Goal: Information Seeking & Learning: Learn about a topic

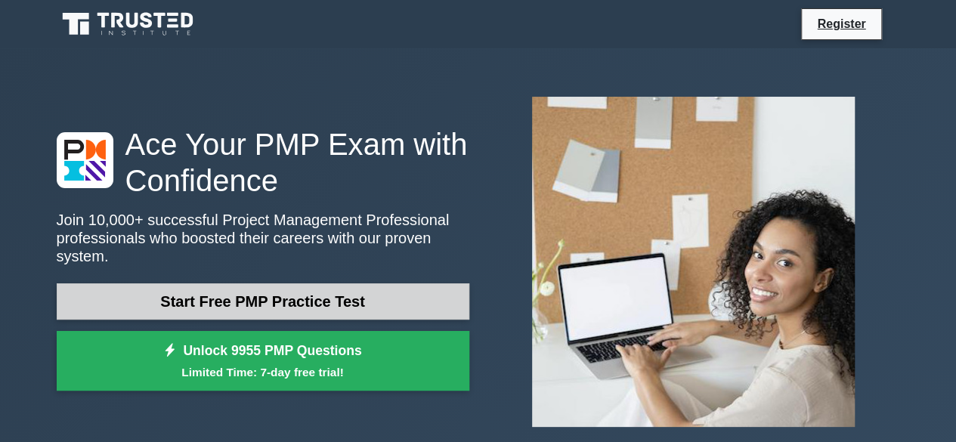
click at [274, 296] on link "Start Free PMP Practice Test" at bounding box center [263, 301] width 413 height 36
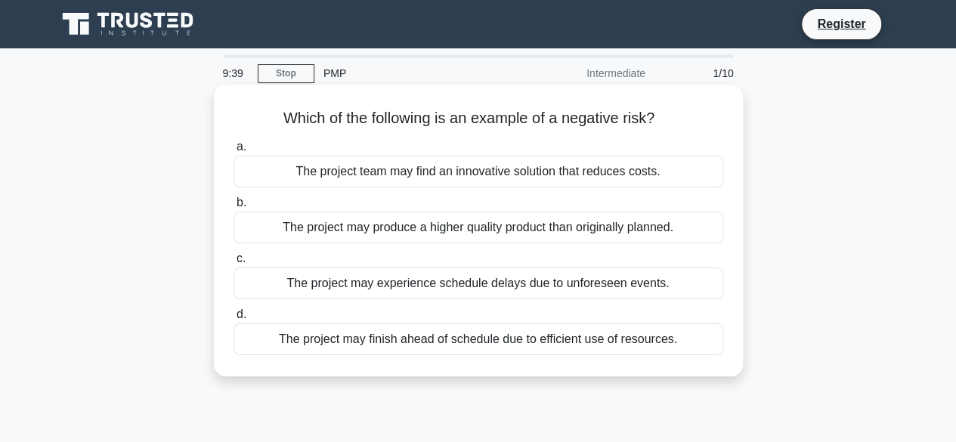
click at [411, 289] on div "The project may experience schedule delays due to unforeseen events." at bounding box center [479, 284] width 490 height 32
click at [234, 264] on input "c. The project may experience schedule delays due to unforeseen events." at bounding box center [234, 259] width 0 height 10
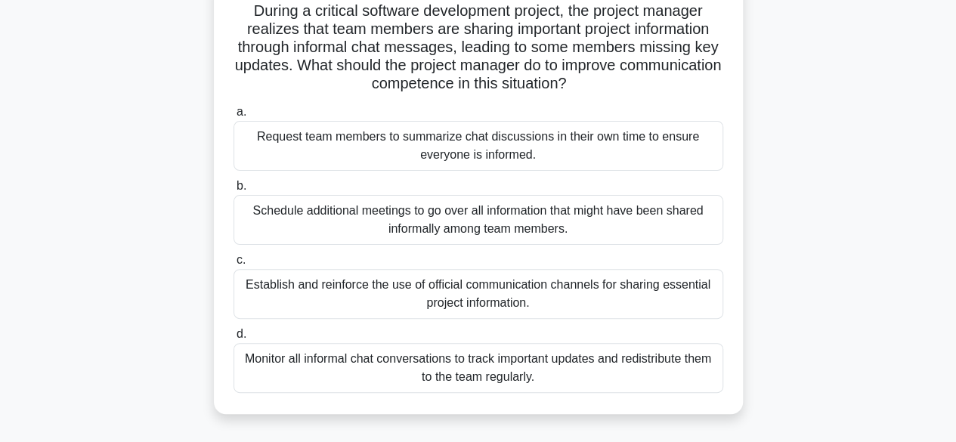
scroll to position [121, 0]
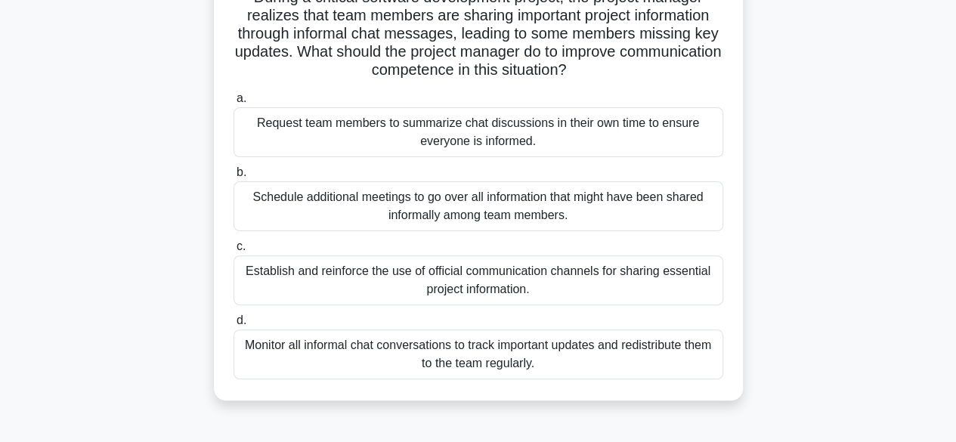
click at [522, 291] on div "Establish and reinforce the use of official communication channels for sharing …" at bounding box center [479, 280] width 490 height 50
click at [234, 252] on input "c. Establish and reinforce the use of official communication channels for shari…" at bounding box center [234, 247] width 0 height 10
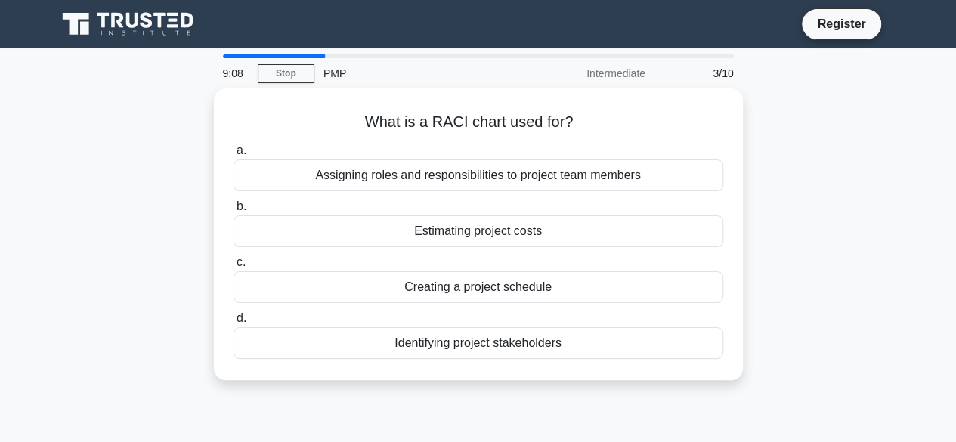
scroll to position [0, 0]
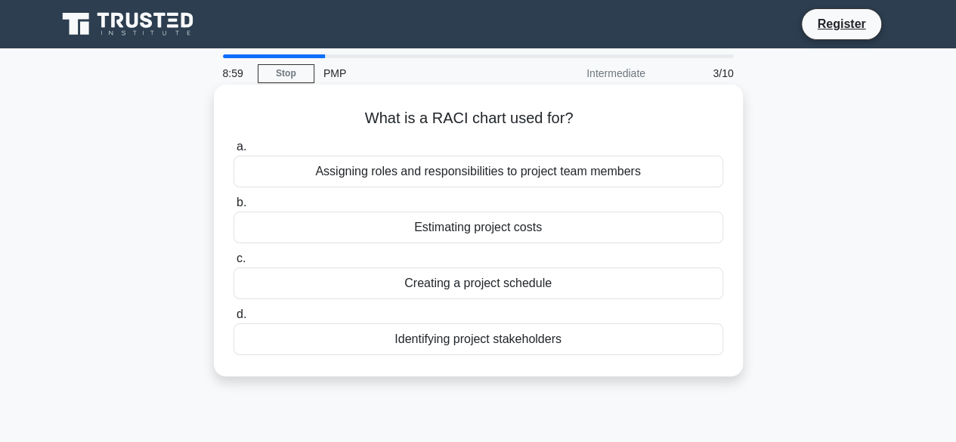
click at [559, 179] on div "Assigning roles and responsibilities to project team members" at bounding box center [479, 172] width 490 height 32
click at [234, 152] on input "a. Assigning roles and responsibilities to project team members" at bounding box center [234, 147] width 0 height 10
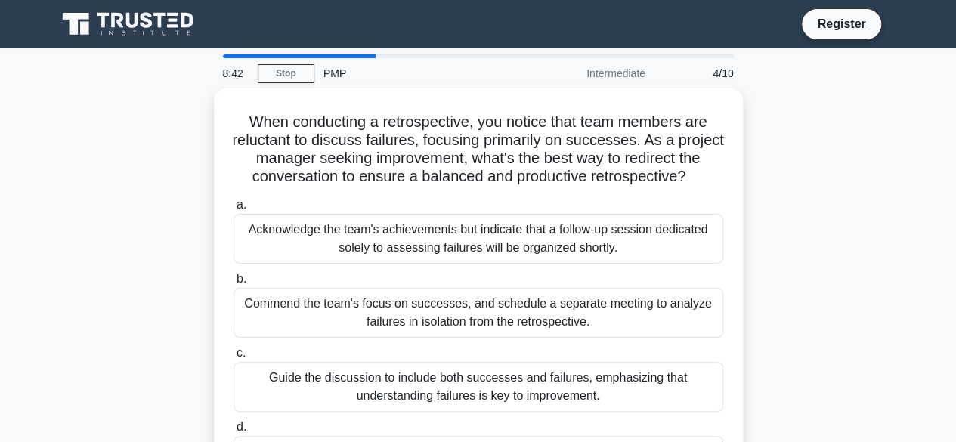
click at [953, 433] on main "8:42 Stop PMP Intermediate 4/10 When conducting a retrospective, you notice tha…" at bounding box center [478, 432] width 956 height 768
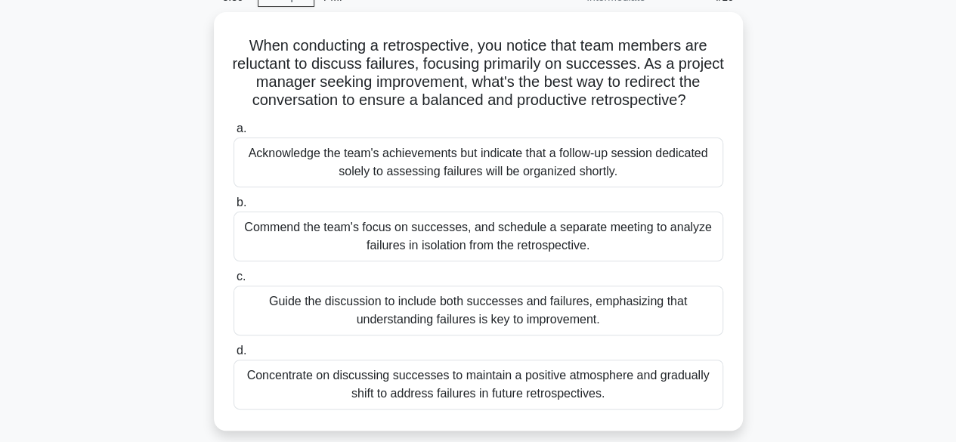
scroll to position [91, 0]
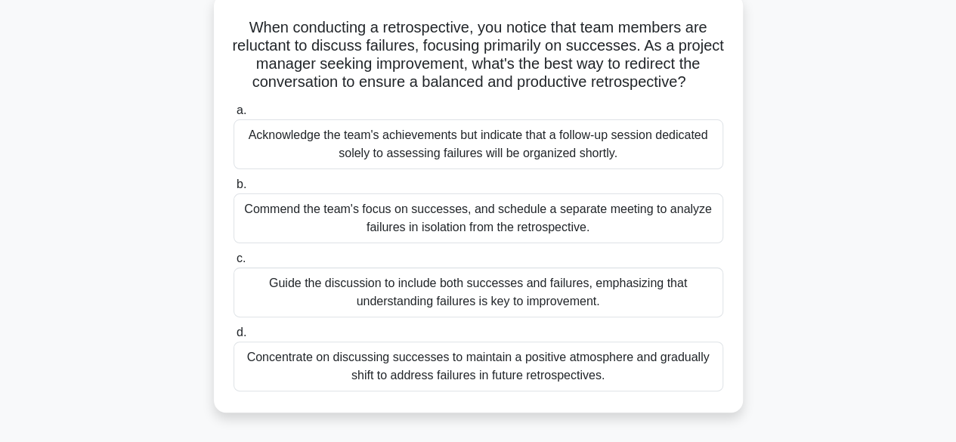
click at [540, 289] on div "Guide the discussion to include both successes and failures, emphasizing that u…" at bounding box center [479, 293] width 490 height 50
click at [234, 264] on input "c. Guide the discussion to include both successes and failures, emphasizing tha…" at bounding box center [234, 259] width 0 height 10
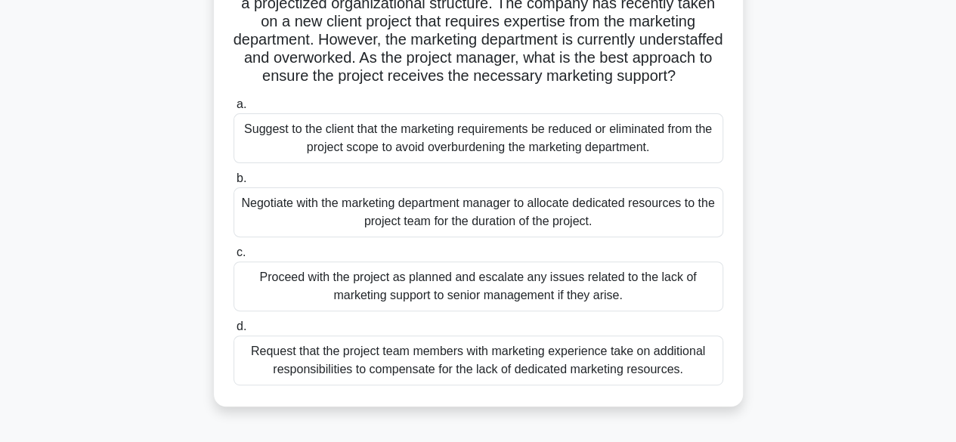
scroll to position [151, 0]
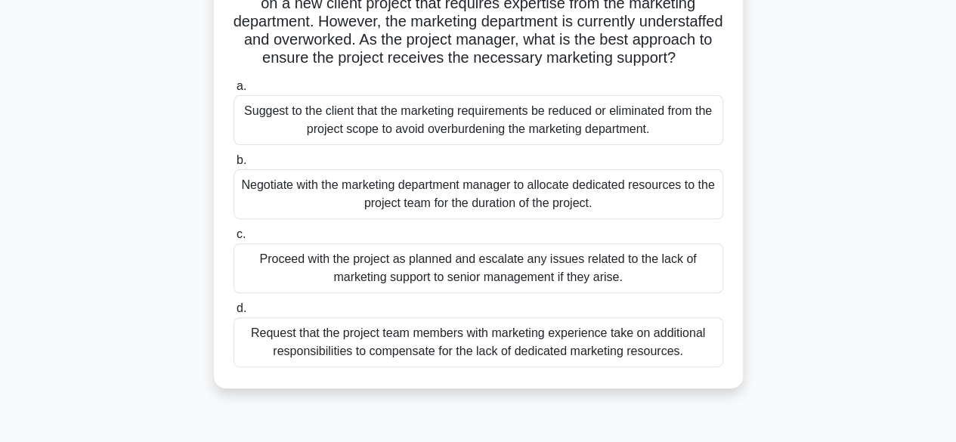
click at [560, 219] on div "Negotiate with the marketing department manager to allocate dedicated resources…" at bounding box center [479, 194] width 490 height 50
click at [234, 166] on input "b. Negotiate with the marketing department manager to allocate dedicated resour…" at bounding box center [234, 161] width 0 height 10
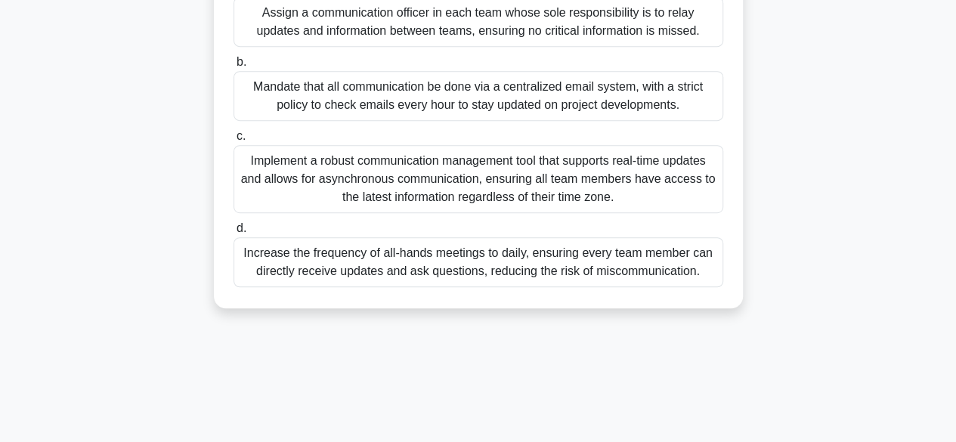
scroll to position [363, 0]
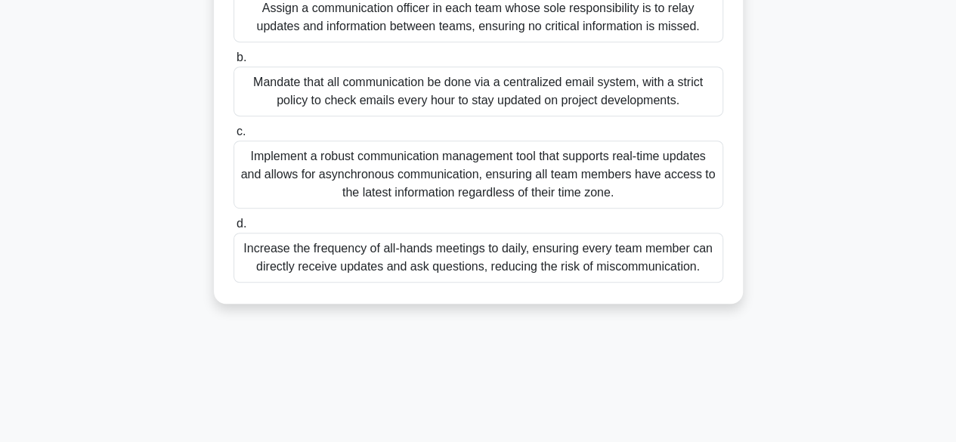
click at [497, 202] on div "Implement a robust communication management tool that supports real-time update…" at bounding box center [479, 175] width 490 height 68
click at [234, 137] on input "c. Implement a robust communication management tool that supports real-time upd…" at bounding box center [234, 132] width 0 height 10
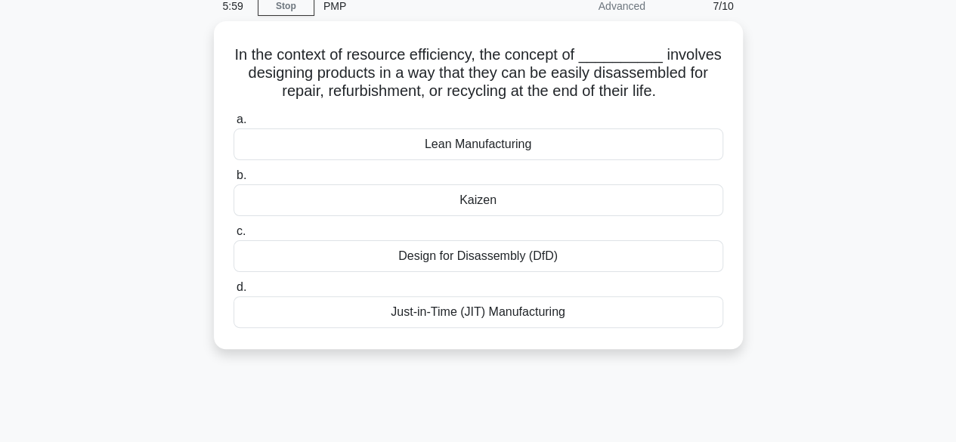
scroll to position [0, 0]
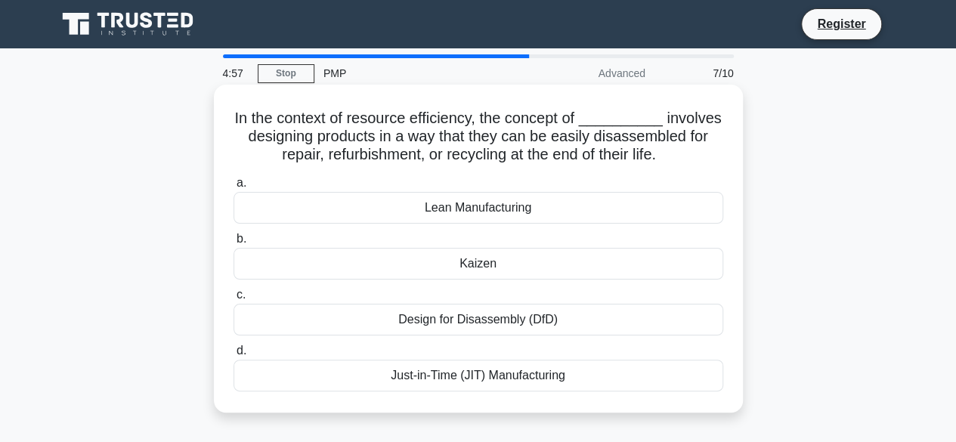
click at [469, 316] on div "Design for Disassembly (DfD)" at bounding box center [479, 320] width 490 height 32
click at [234, 300] on input "c. Design for Disassembly (DfD)" at bounding box center [234, 295] width 0 height 10
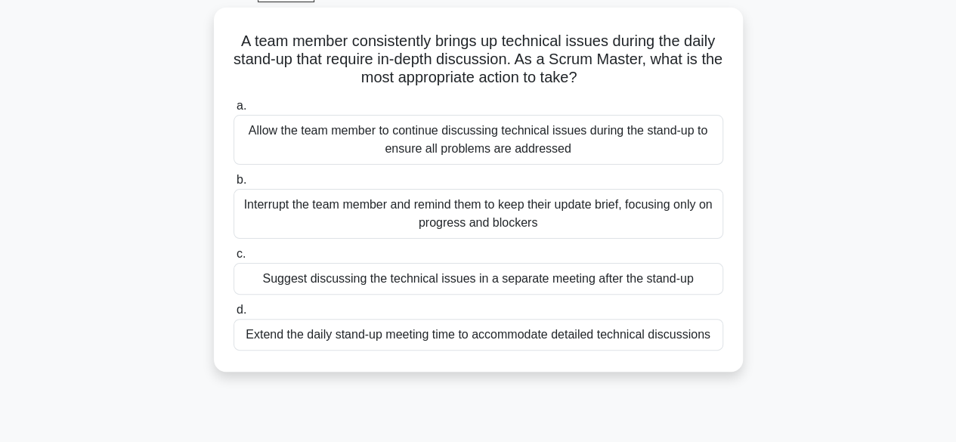
scroll to position [91, 0]
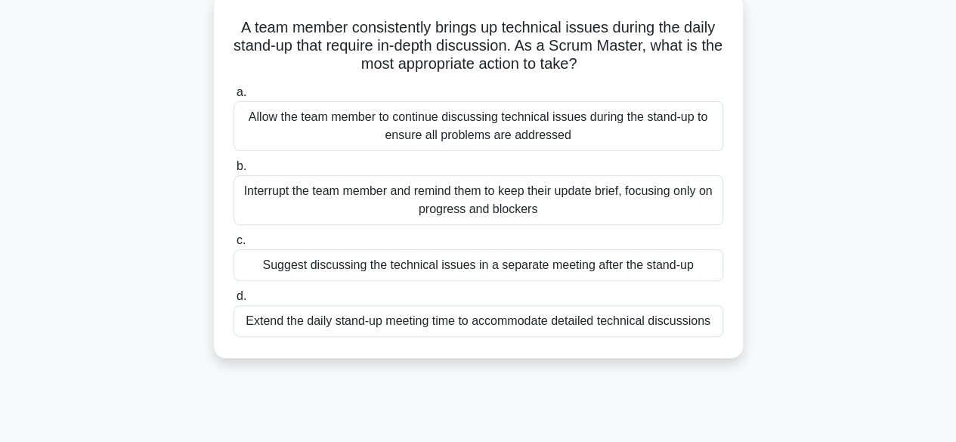
click at [512, 268] on div "Suggest discussing the technical issues in a separate meeting after the stand-up" at bounding box center [479, 265] width 490 height 32
click at [234, 246] on input "c. Suggest discussing the technical issues in a separate meeting after the stan…" at bounding box center [234, 241] width 0 height 10
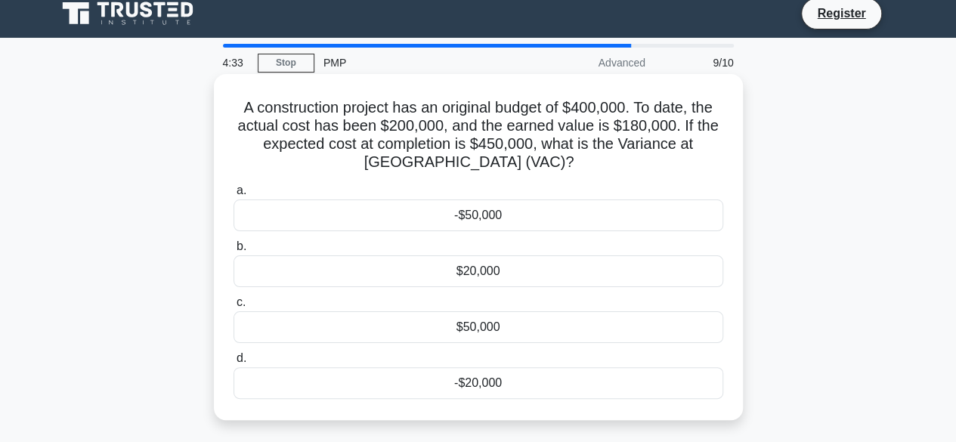
scroll to position [0, 0]
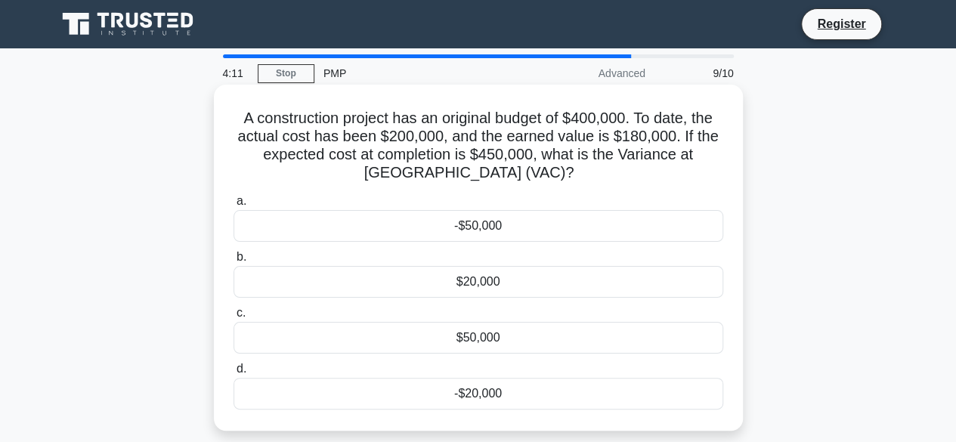
click at [511, 221] on div "-$50,000" at bounding box center [479, 226] width 490 height 32
click at [234, 206] on input "a. -$50,000" at bounding box center [234, 202] width 0 height 10
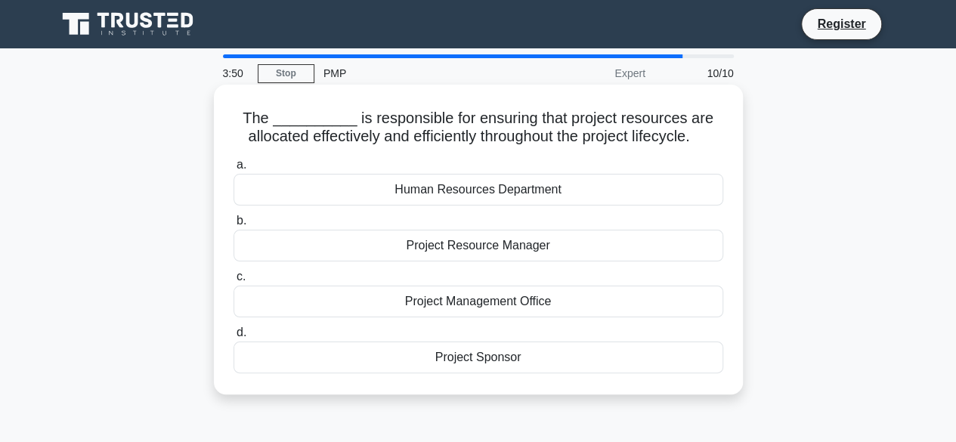
click at [469, 362] on div "Project Sponsor" at bounding box center [479, 358] width 490 height 32
click at [234, 338] on input "d. Project Sponsor" at bounding box center [234, 333] width 0 height 10
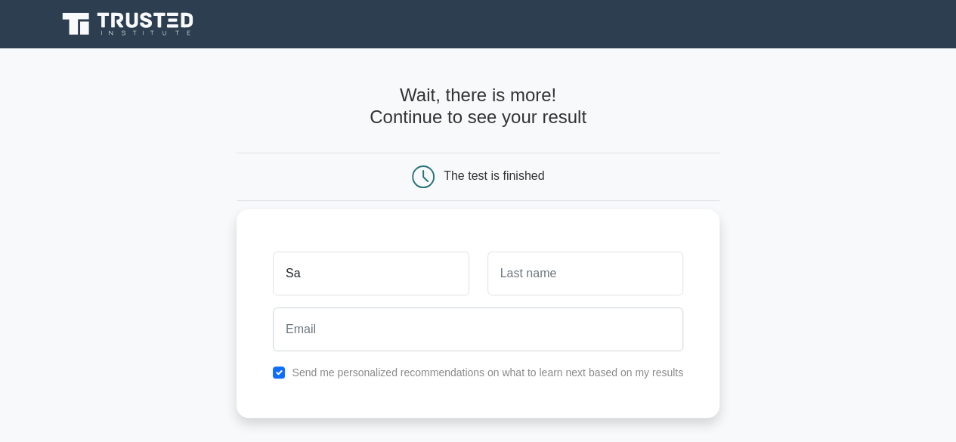
type input "Sangeetha"
click at [540, 271] on input "text" at bounding box center [586, 274] width 196 height 44
type input "Vasanth"
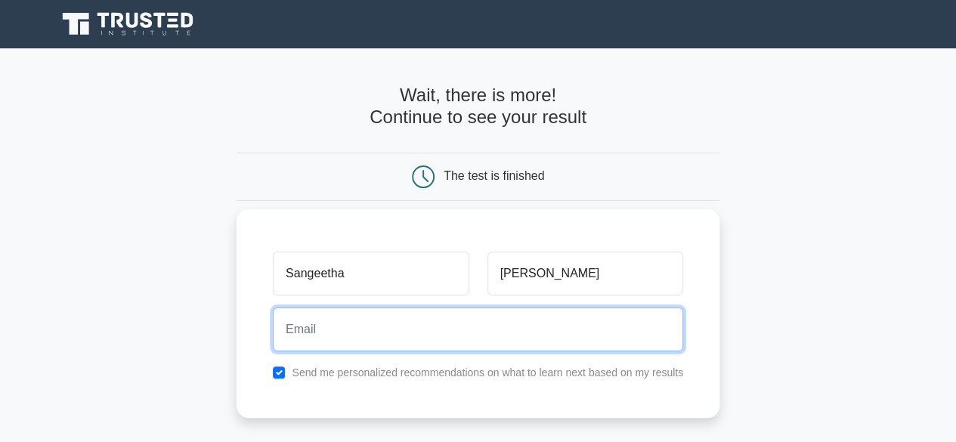
click at [417, 314] on input "email" at bounding box center [478, 330] width 410 height 44
type input "sangeethavasanth01@gmail.com"
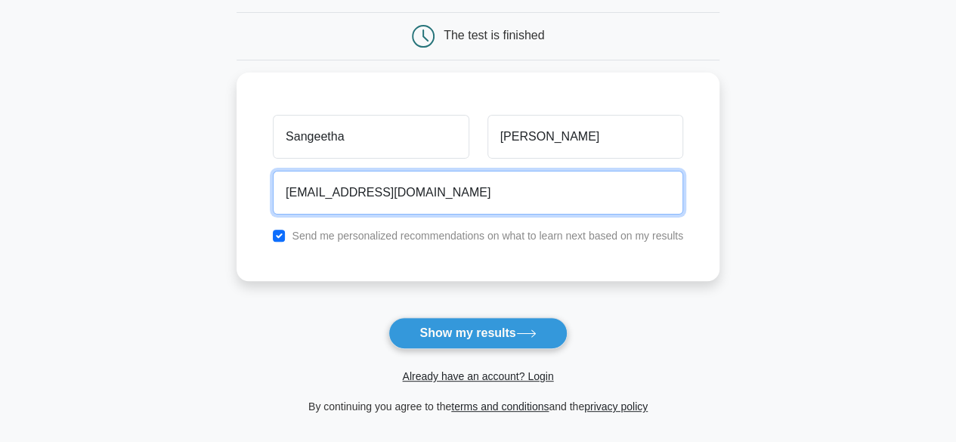
scroll to position [221, 0]
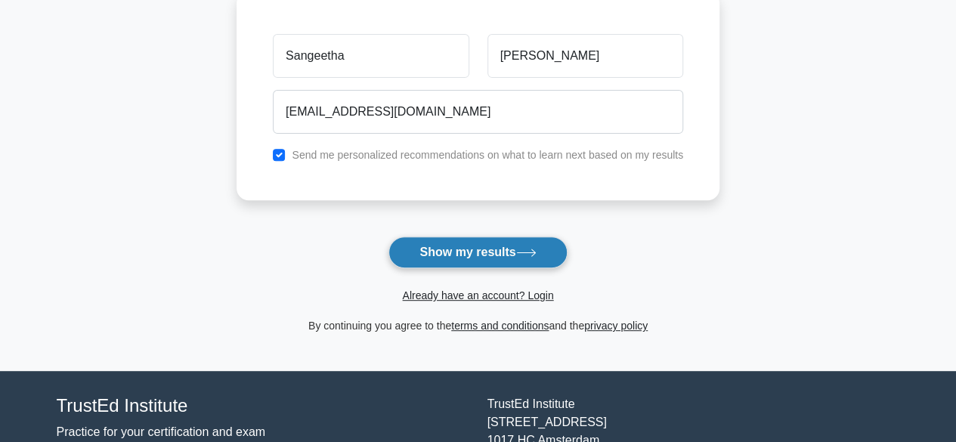
click at [469, 249] on button "Show my results" at bounding box center [478, 253] width 178 height 32
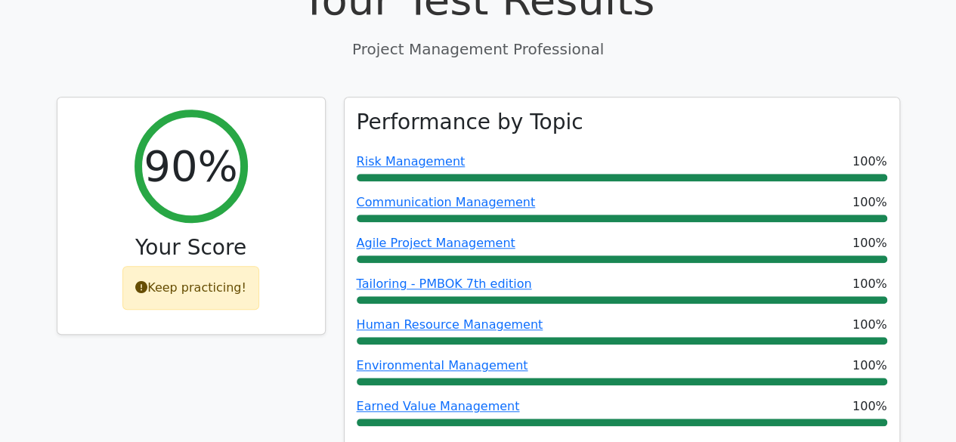
scroll to position [594, 0]
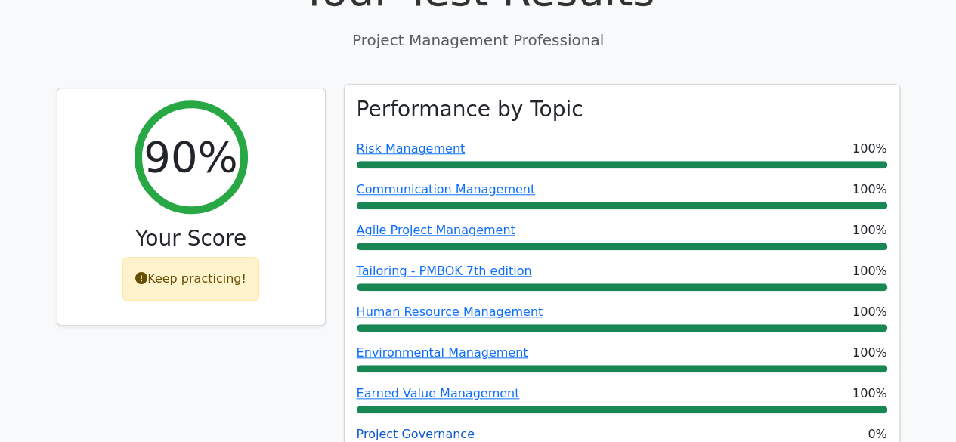
click at [405, 427] on link "Project Governance" at bounding box center [416, 434] width 118 height 14
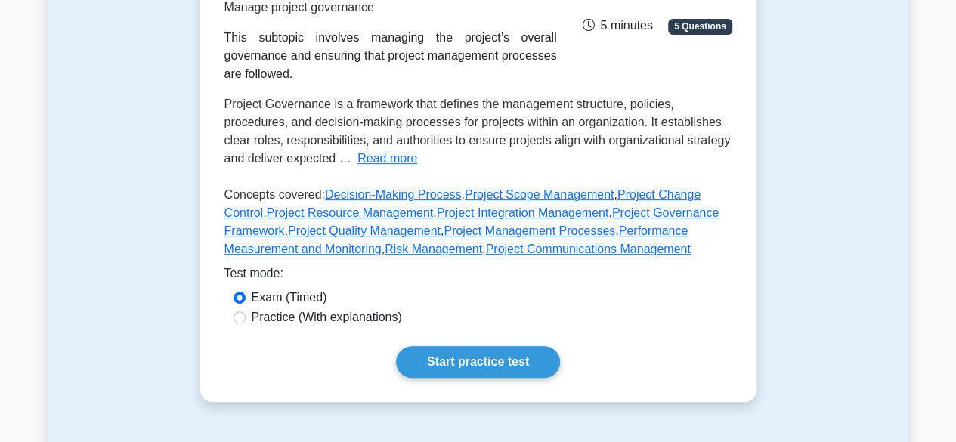
scroll to position [272, 0]
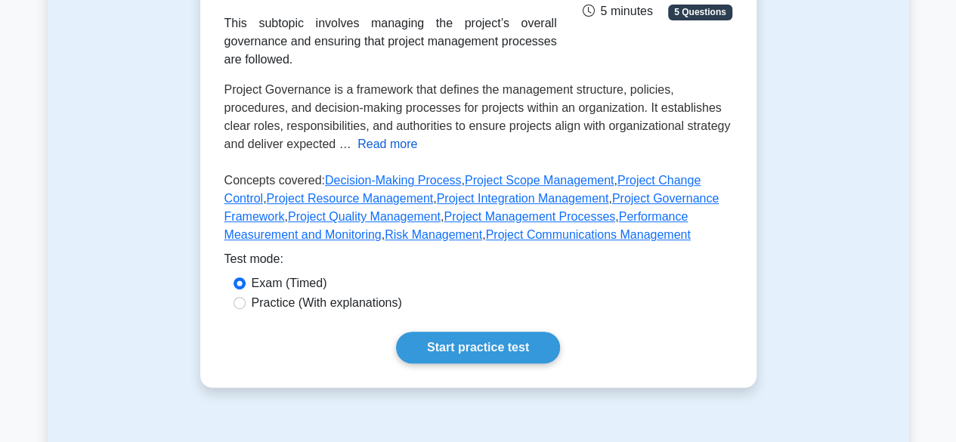
click at [389, 135] on button "Read more" at bounding box center [388, 144] width 60 height 18
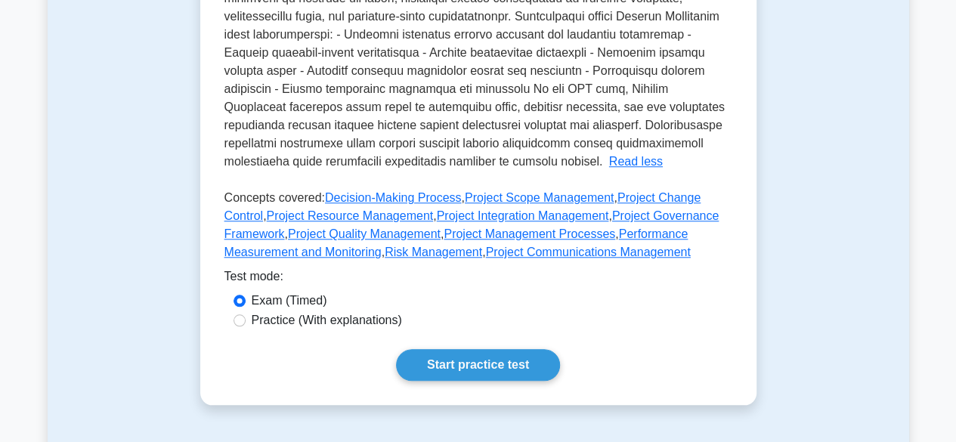
scroll to position [615, 0]
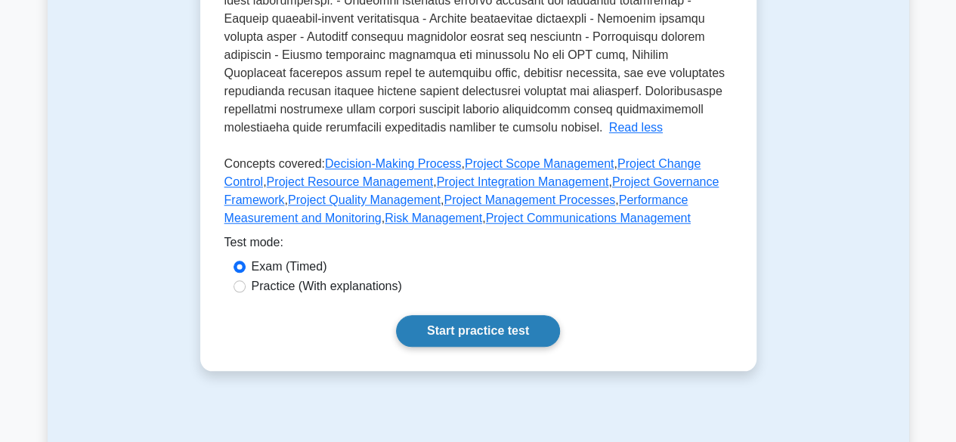
click at [458, 315] on link "Start practice test" at bounding box center [478, 331] width 164 height 32
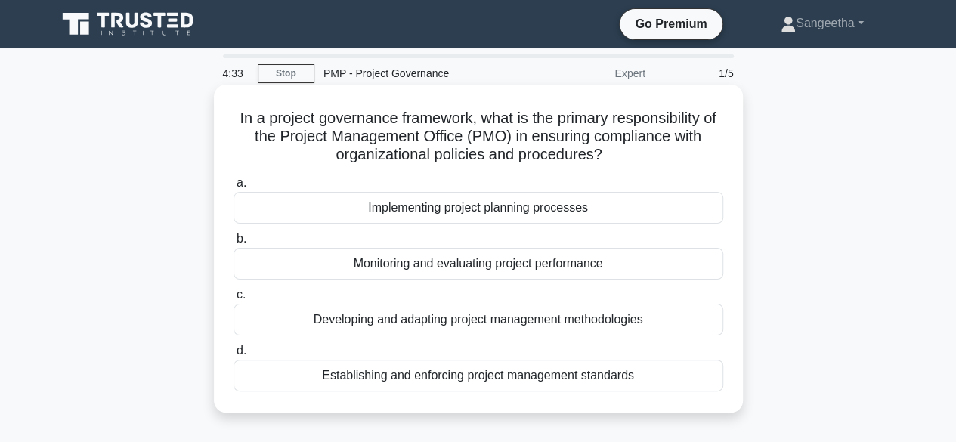
click at [439, 381] on div "Establishing and enforcing project management standards" at bounding box center [479, 376] width 490 height 32
click at [234, 356] on input "d. Establishing and enforcing project management standards" at bounding box center [234, 351] width 0 height 10
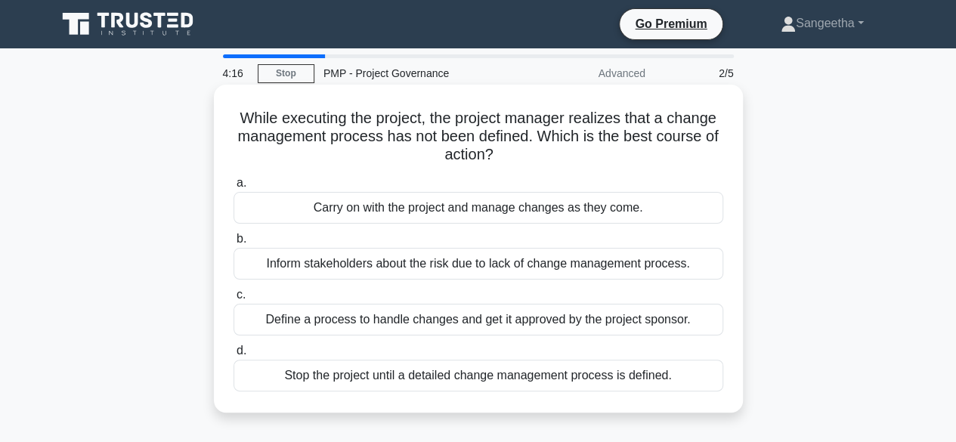
click at [441, 321] on div "Define a process to handle changes and get it approved by the project sponsor." at bounding box center [479, 320] width 490 height 32
click at [234, 300] on input "c. Define a process to handle changes and get it approved by the project sponso…" at bounding box center [234, 295] width 0 height 10
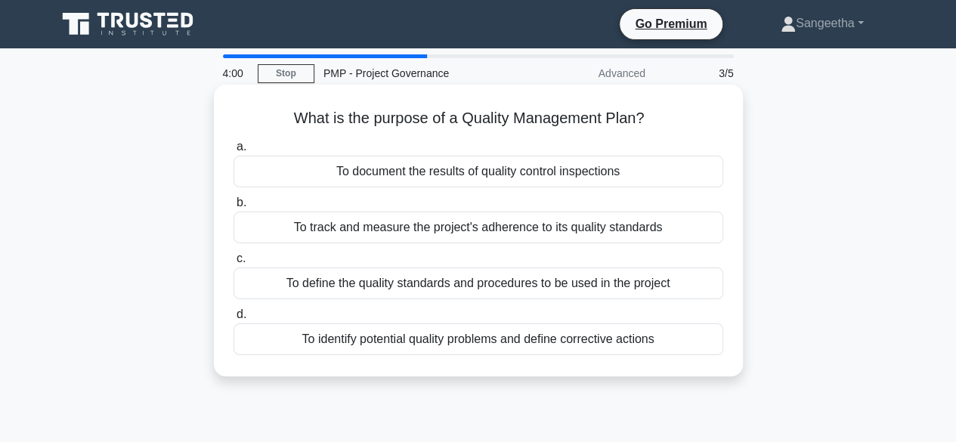
click at [481, 282] on div "To define the quality standards and procedures to be used in the project" at bounding box center [479, 284] width 490 height 32
click at [234, 264] on input "c. To define the quality standards and procedures to be used in the project" at bounding box center [234, 259] width 0 height 10
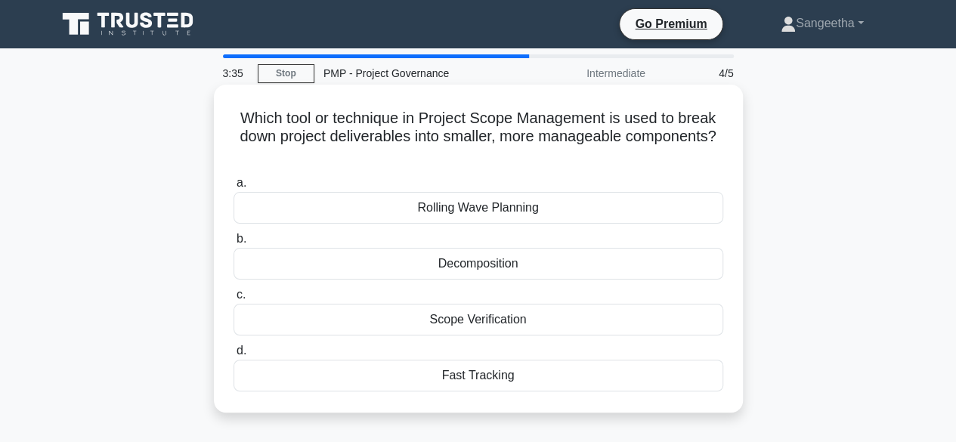
click at [488, 216] on div "Rolling Wave Planning" at bounding box center [479, 208] width 490 height 32
click at [234, 188] on input "a. Rolling Wave Planning" at bounding box center [234, 183] width 0 height 10
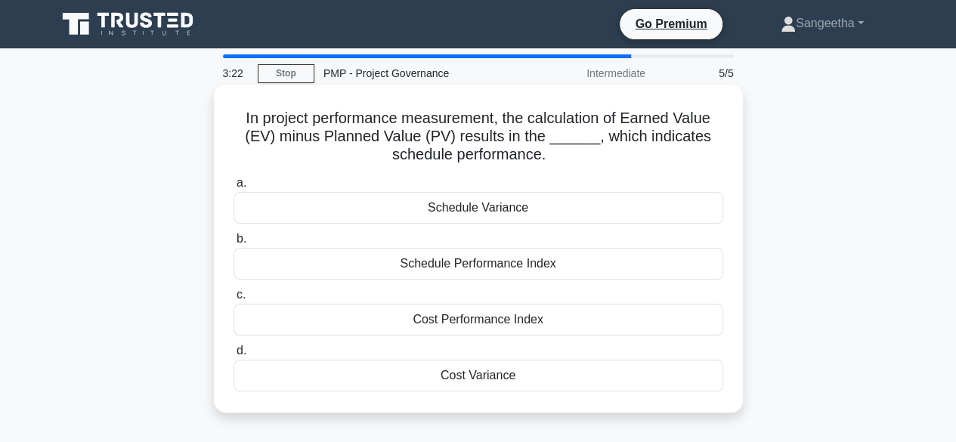
click at [464, 372] on div "Cost Variance" at bounding box center [479, 376] width 490 height 32
click at [234, 356] on input "d. Cost Variance" at bounding box center [234, 351] width 0 height 10
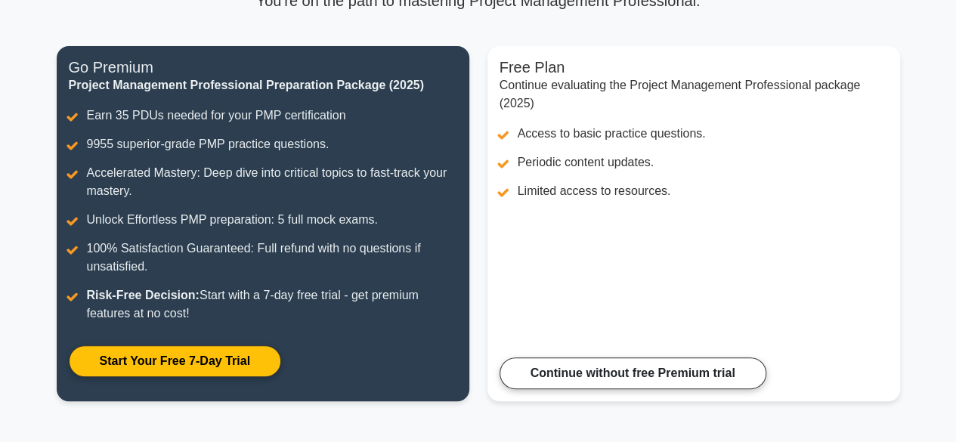
scroll to position [181, 0]
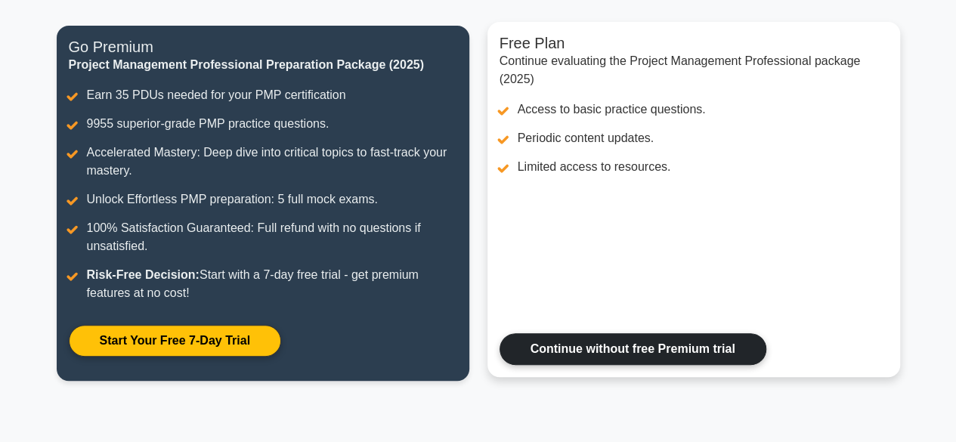
click at [667, 356] on link "Continue without free Premium trial" at bounding box center [633, 349] width 267 height 32
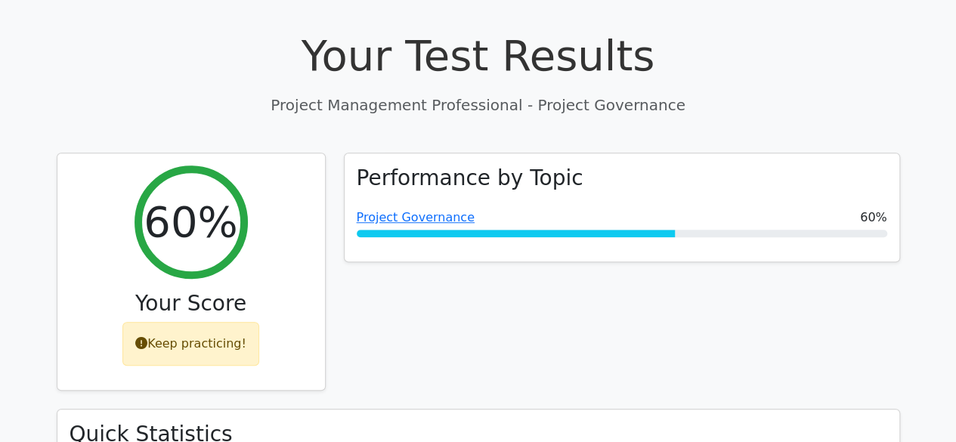
scroll to position [524, 0]
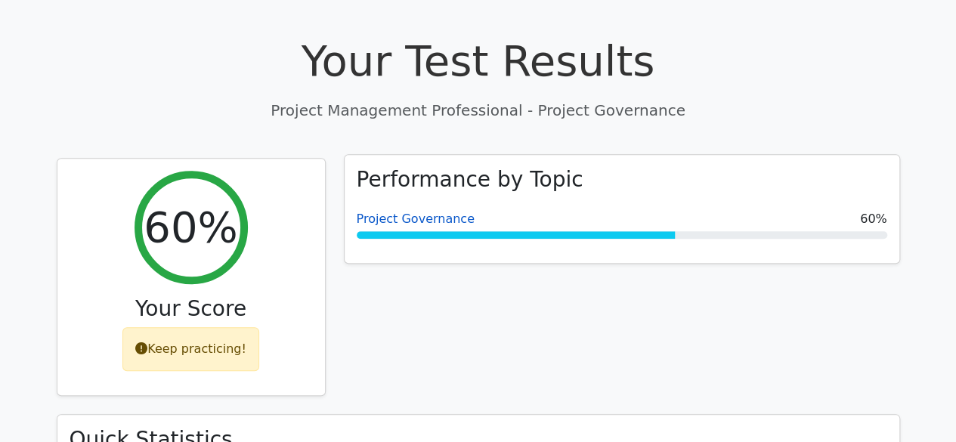
click at [423, 212] on link "Project Governance" at bounding box center [416, 219] width 118 height 14
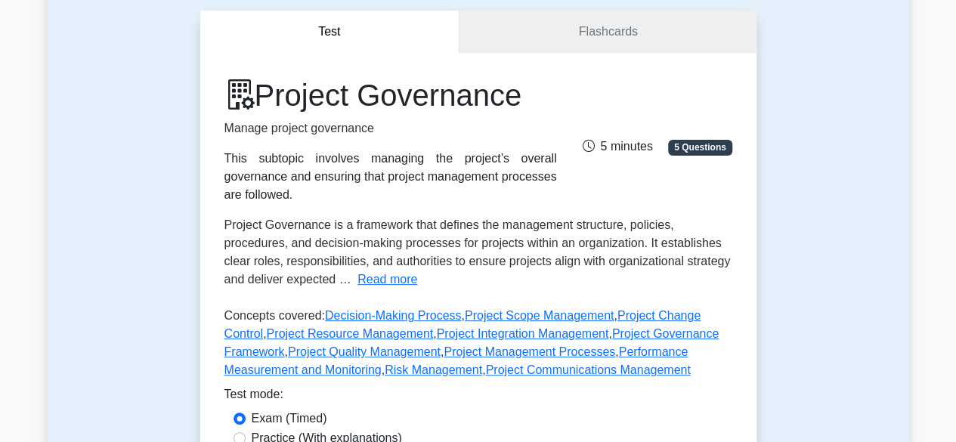
scroll to position [221, 0]
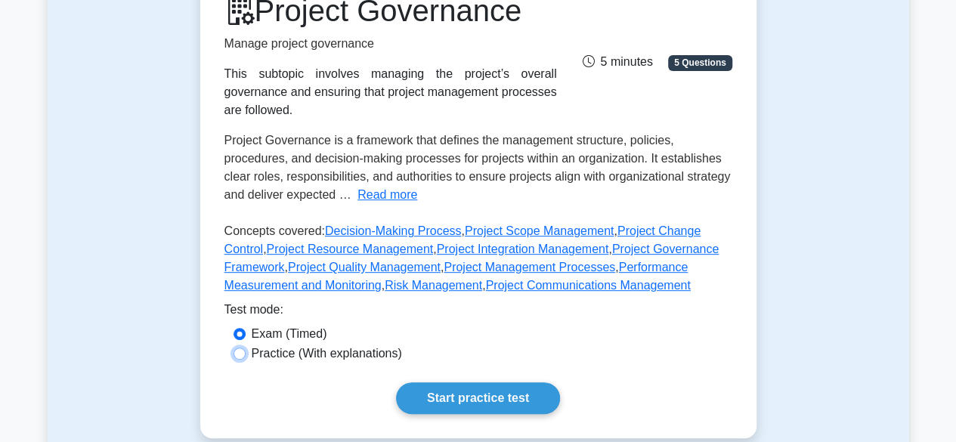
click at [239, 348] on input "Practice (With explanations)" at bounding box center [240, 354] width 12 height 12
radio input "true"
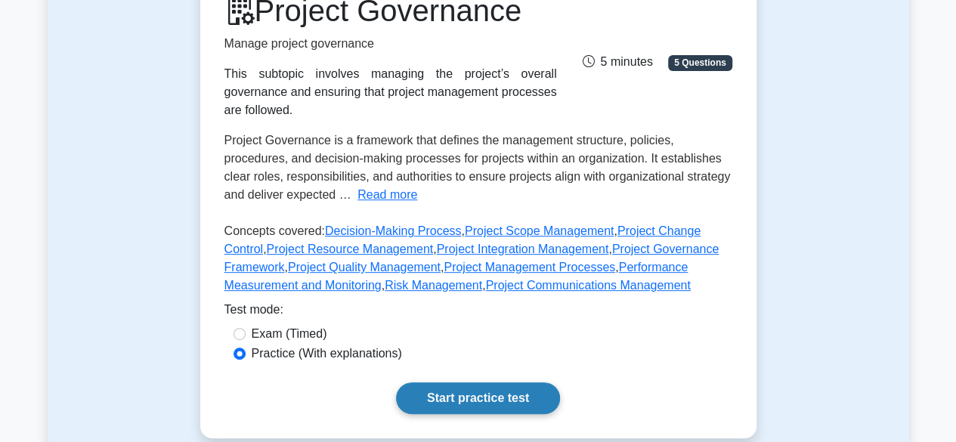
click at [461, 382] on link "Start practice test" at bounding box center [478, 398] width 164 height 32
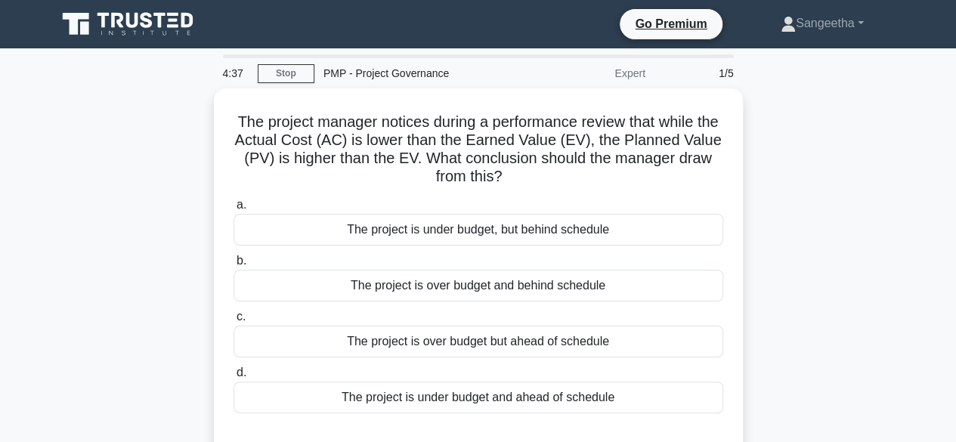
scroll to position [30, 0]
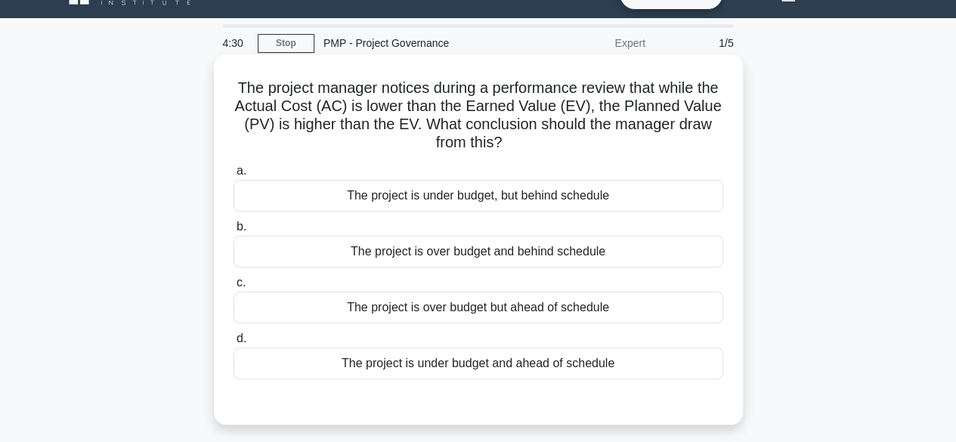
click at [467, 371] on div "The project is under budget and ahead of schedule" at bounding box center [479, 364] width 490 height 32
click at [234, 344] on input "d. The project is under budget and ahead of schedule" at bounding box center [234, 339] width 0 height 10
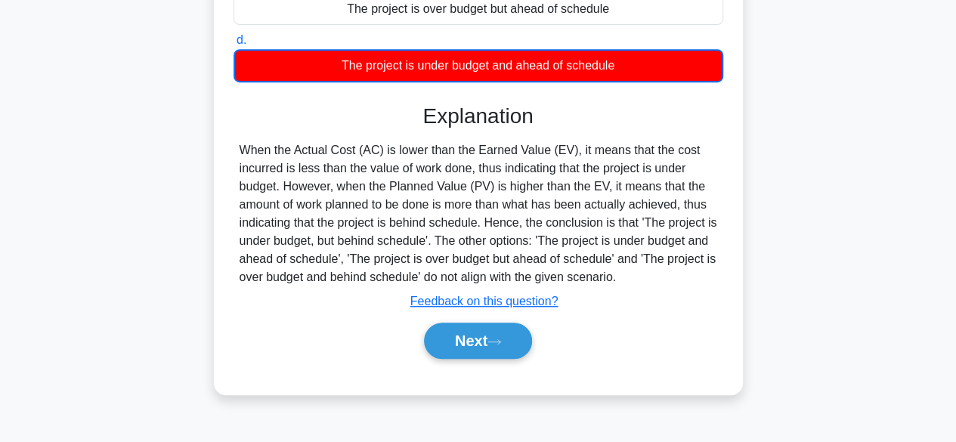
scroll to position [374, 0]
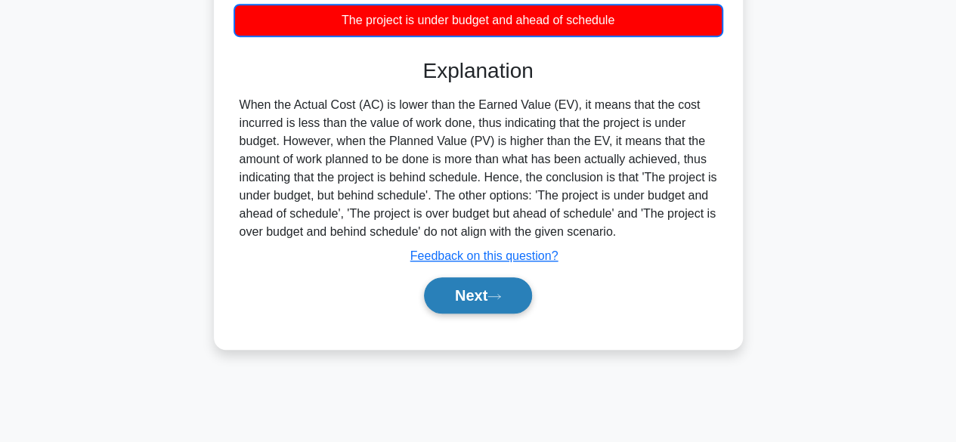
click at [453, 295] on button "Next" at bounding box center [478, 295] width 108 height 36
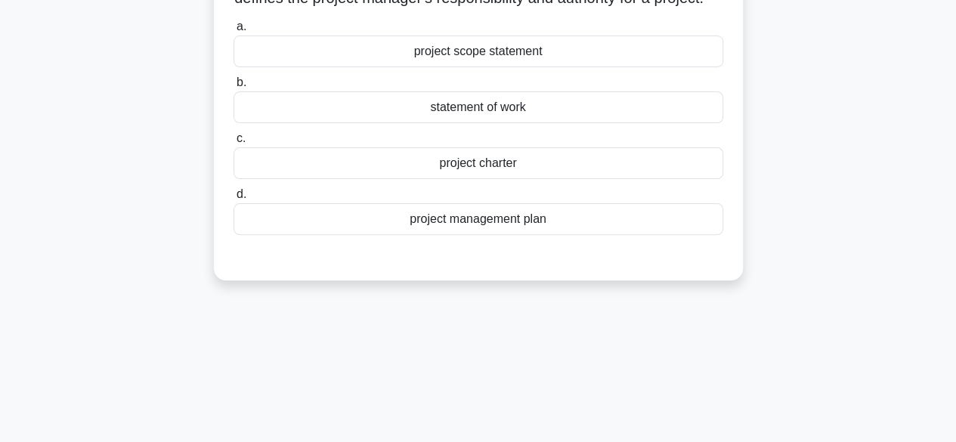
scroll to position [32, 0]
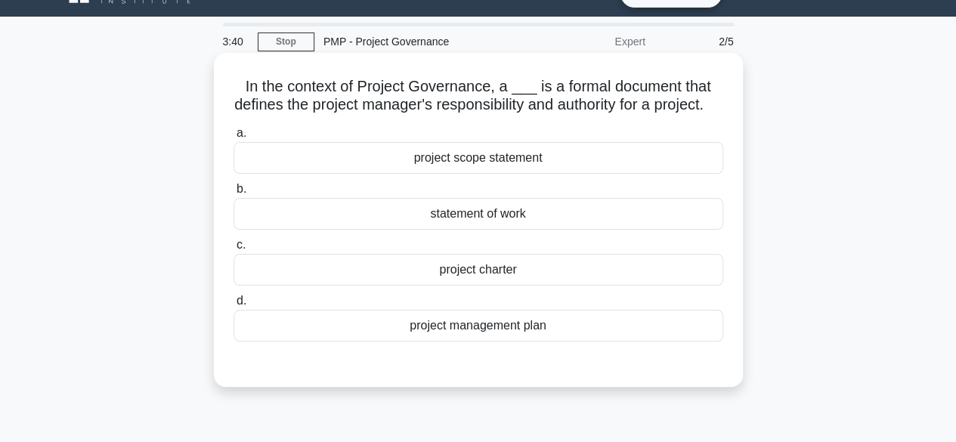
click at [494, 283] on div "project charter" at bounding box center [479, 270] width 490 height 32
click at [234, 250] on input "c. project charter" at bounding box center [234, 245] width 0 height 10
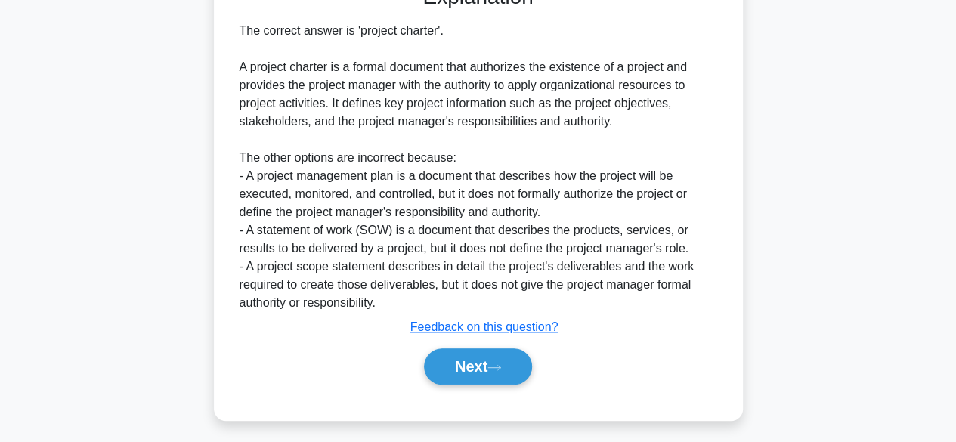
scroll to position [424, 0]
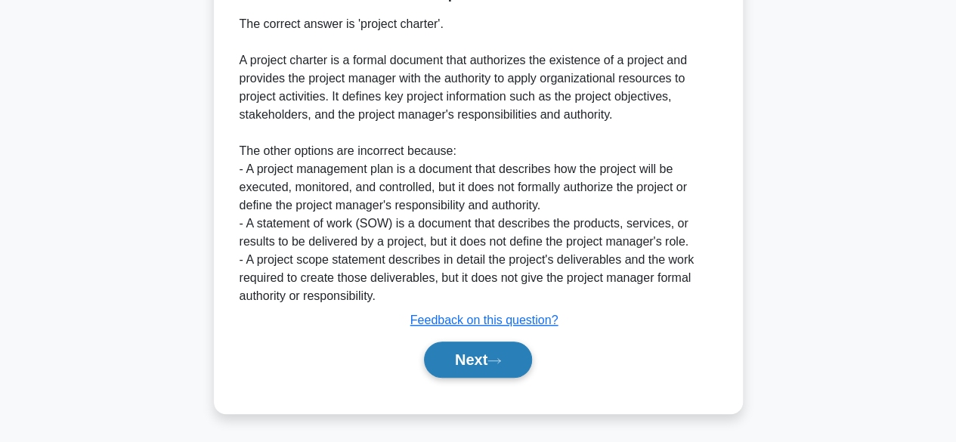
click at [485, 376] on button "Next" at bounding box center [478, 360] width 108 height 36
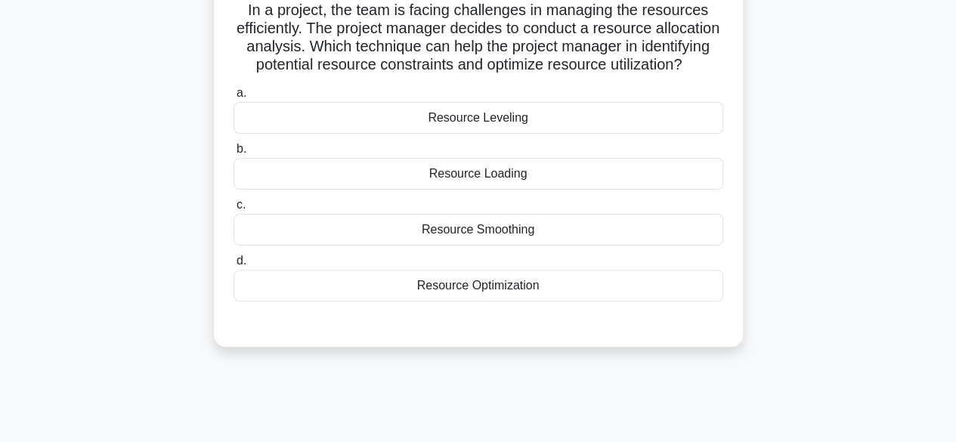
scroll to position [42, 0]
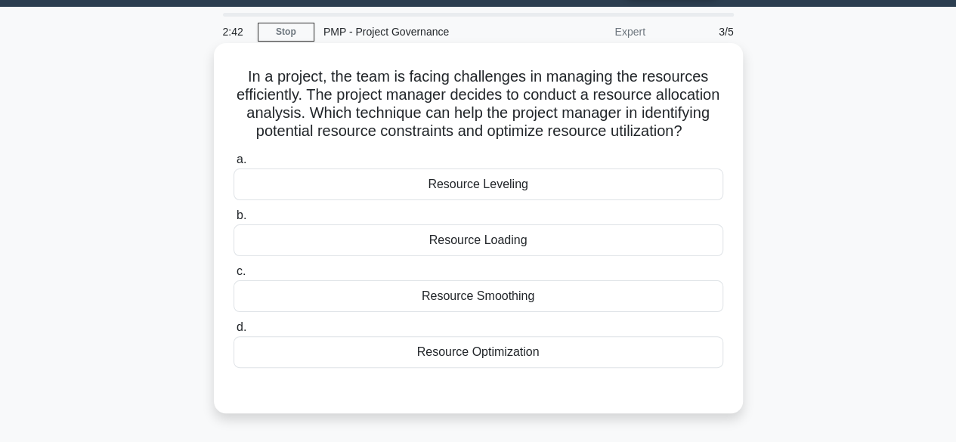
click at [510, 200] on div "Resource Leveling" at bounding box center [479, 185] width 490 height 32
click at [234, 165] on input "a. Resource Leveling" at bounding box center [234, 160] width 0 height 10
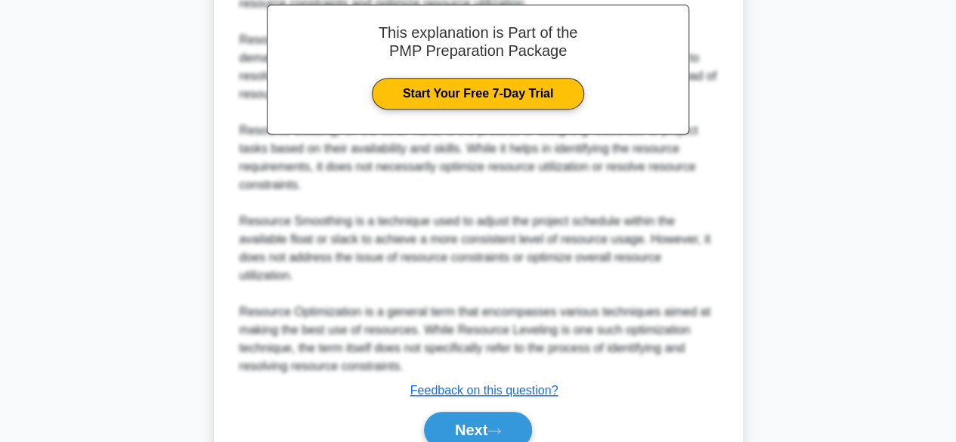
scroll to position [556, 0]
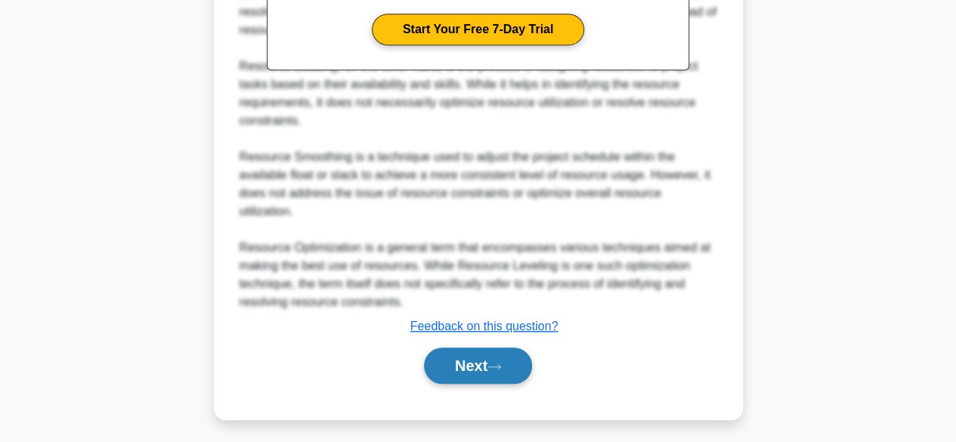
click at [457, 369] on button "Next" at bounding box center [478, 366] width 108 height 36
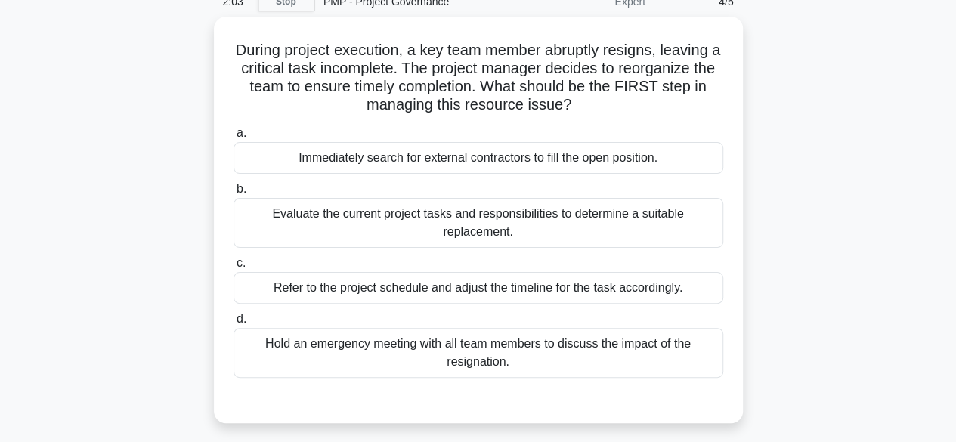
scroll to position [102, 0]
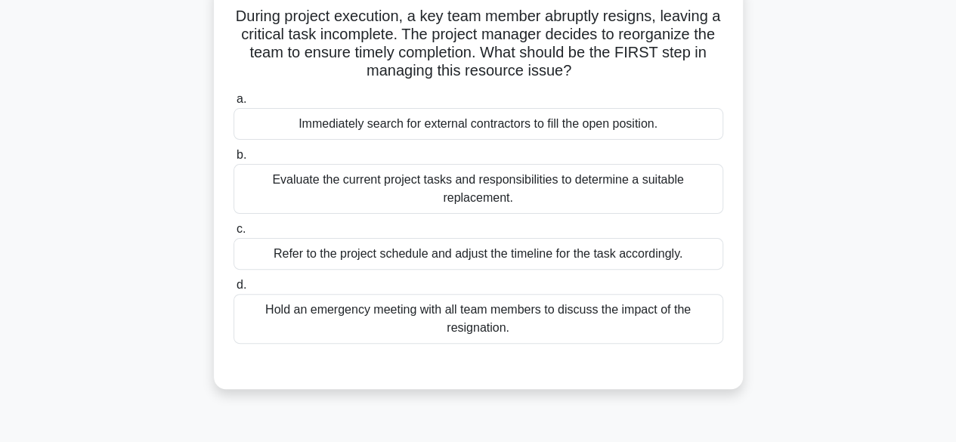
click at [522, 256] on div "Refer to the project schedule and adjust the timeline for the task accordingly." at bounding box center [479, 254] width 490 height 32
click at [234, 234] on input "c. Refer to the project schedule and adjust the timeline for the task according…" at bounding box center [234, 229] width 0 height 10
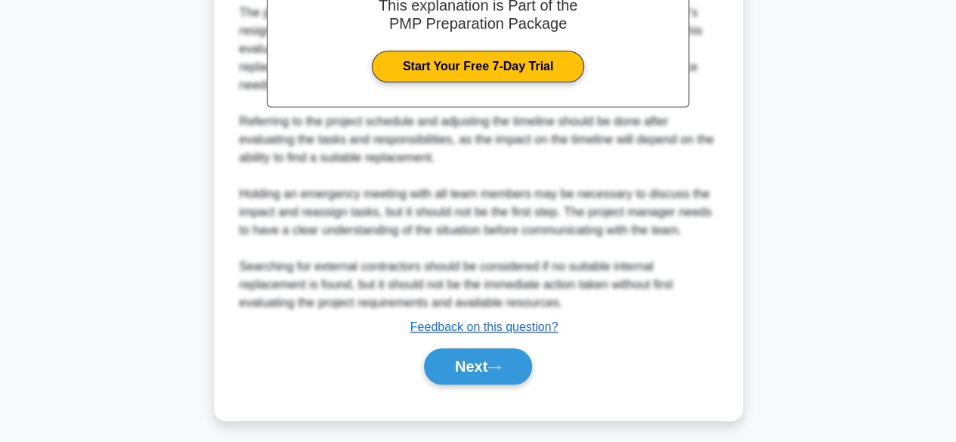
scroll to position [562, 0]
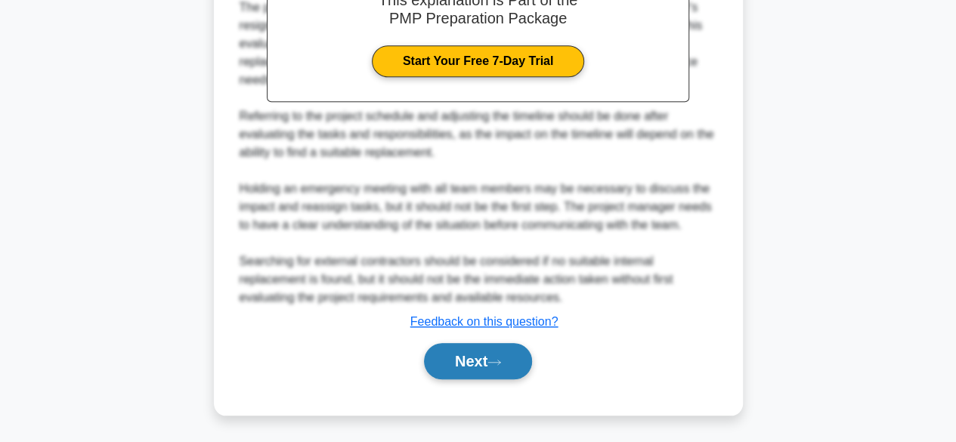
click at [457, 365] on button "Next" at bounding box center [478, 361] width 108 height 36
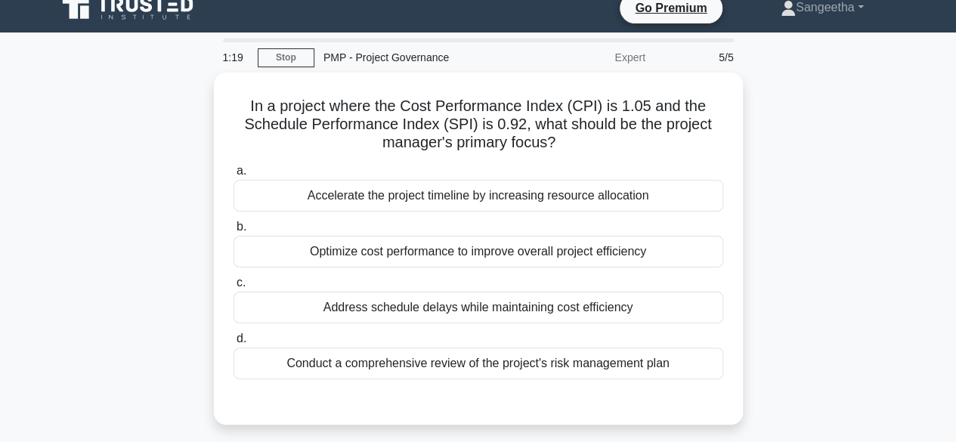
scroll to position [30, 0]
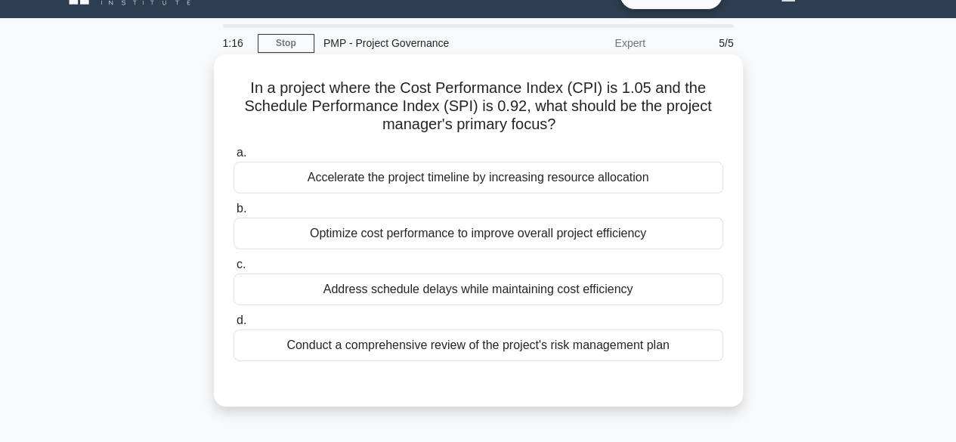
click at [413, 238] on div "Optimize cost performance to improve overall project efficiency" at bounding box center [479, 234] width 490 height 32
click at [234, 214] on input "b. Optimize cost performance to improve overall project efficiency" at bounding box center [234, 209] width 0 height 10
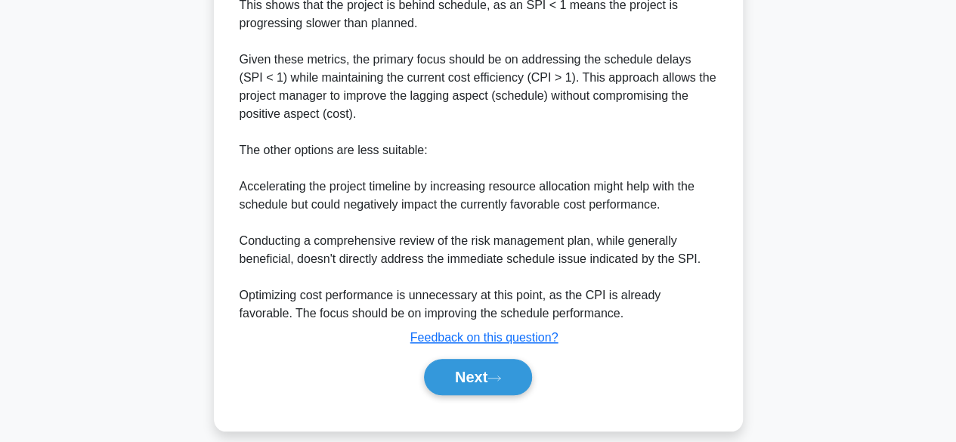
scroll to position [617, 0]
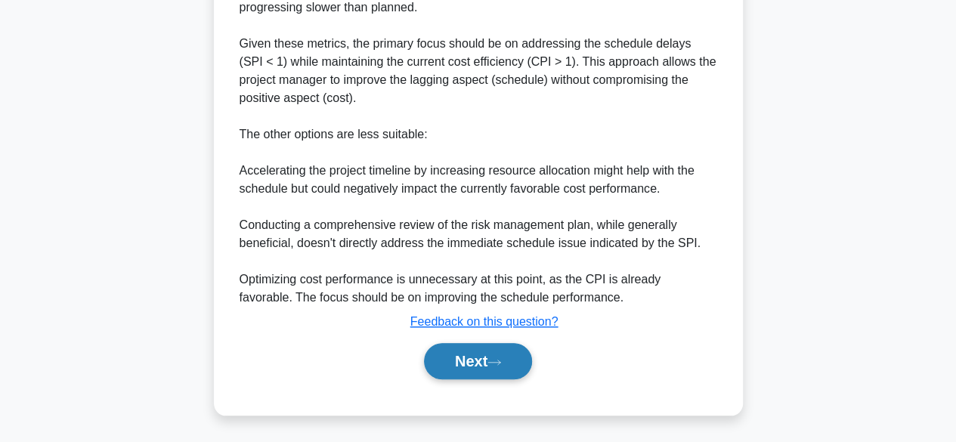
click at [469, 358] on button "Next" at bounding box center [478, 361] width 108 height 36
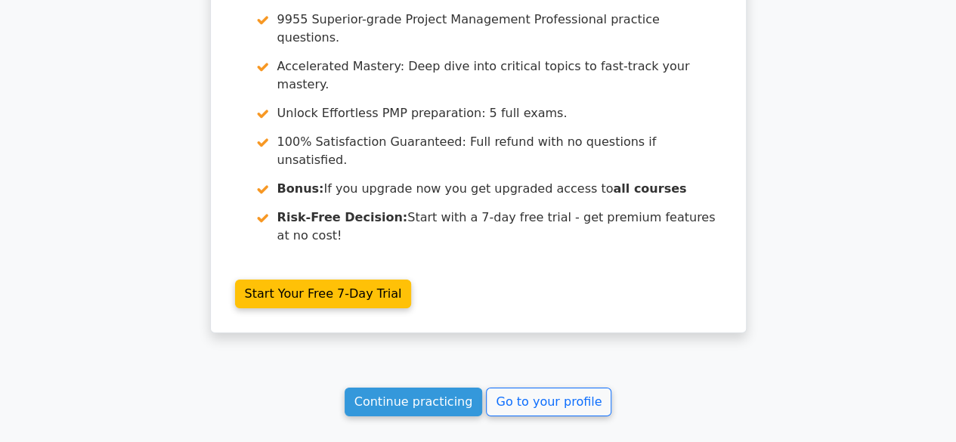
scroll to position [2308, 0]
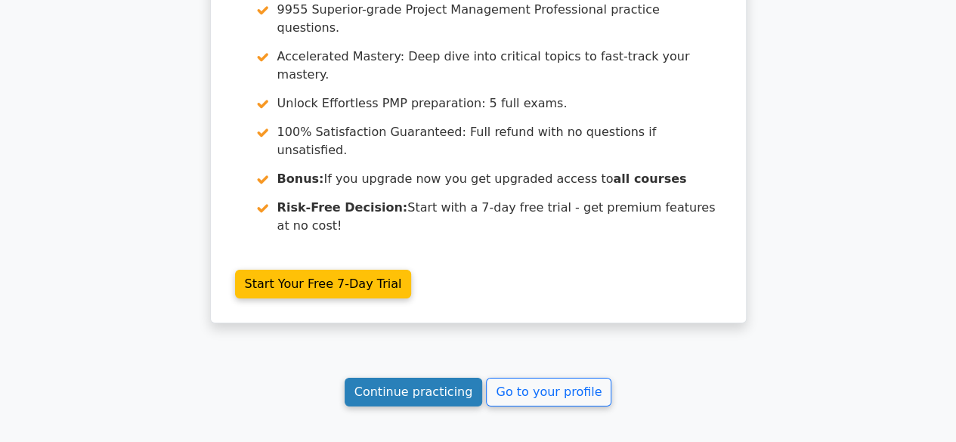
click at [409, 378] on link "Continue practicing" at bounding box center [414, 392] width 138 height 29
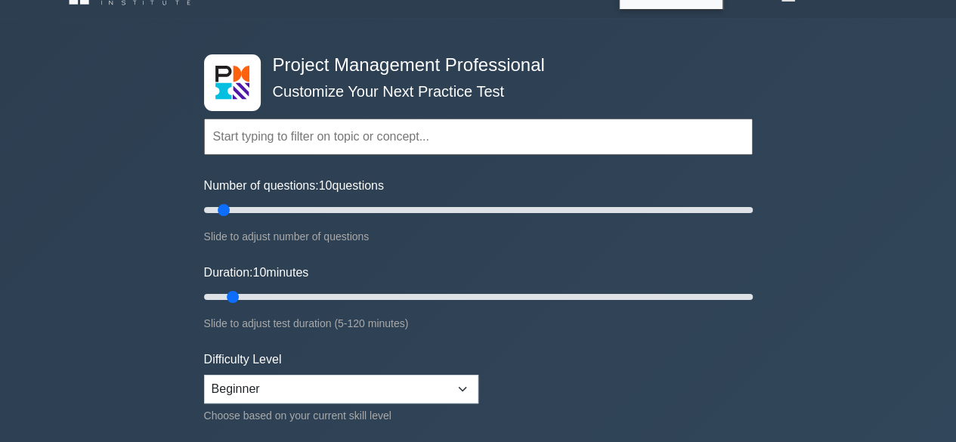
scroll to position [171, 0]
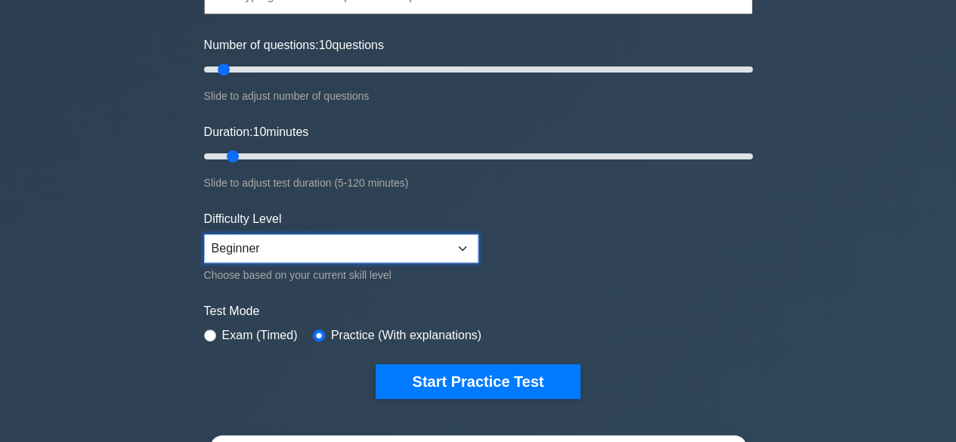
click at [459, 243] on select "Beginner Intermediate Expert" at bounding box center [341, 248] width 274 height 29
select select "expert"
click at [204, 234] on select "Beginner Intermediate Expert" at bounding box center [341, 248] width 274 height 29
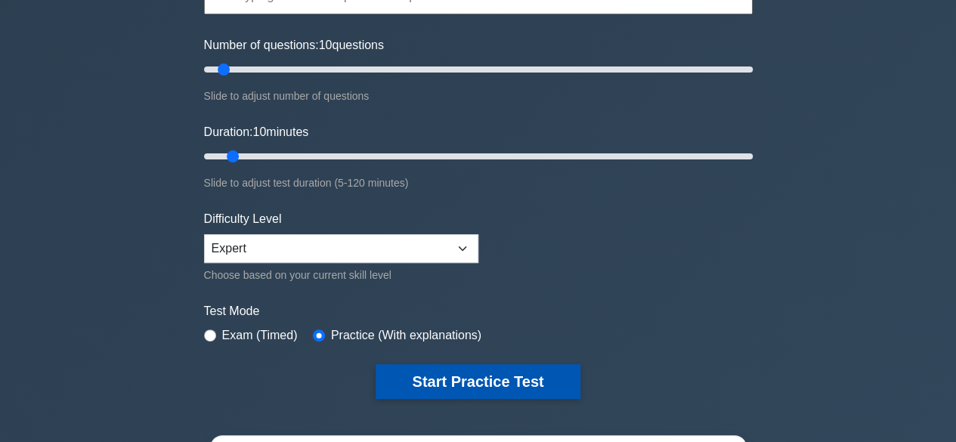
click at [434, 383] on button "Start Practice Test" at bounding box center [478, 381] width 204 height 35
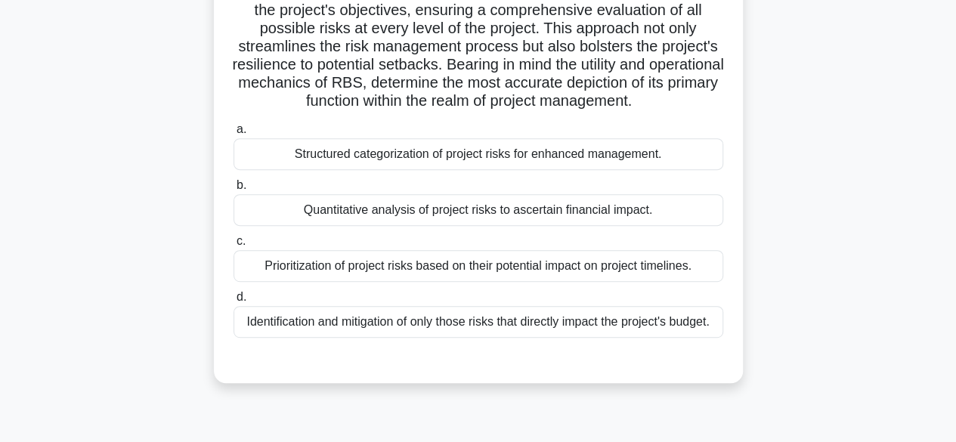
scroll to position [272, 0]
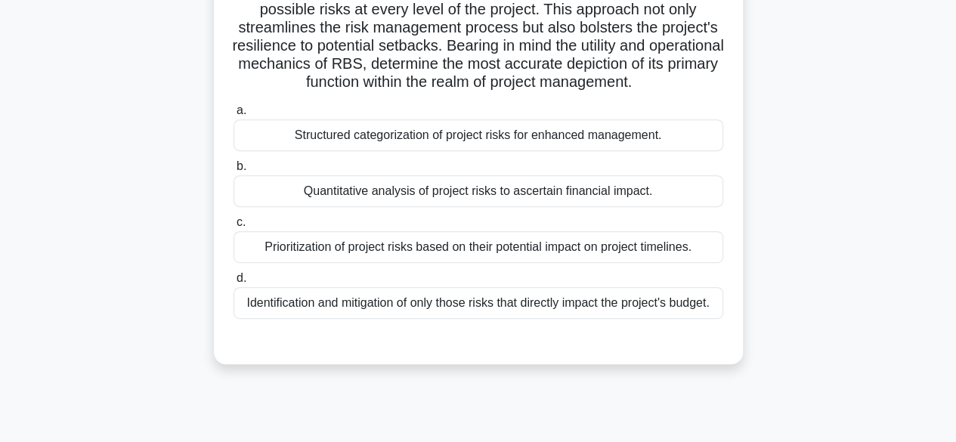
click at [523, 247] on div "Prioritization of project risks based on their potential impact on project time…" at bounding box center [479, 247] width 490 height 32
click at [234, 228] on input "c. Prioritization of project risks based on their potential impact on project t…" at bounding box center [234, 223] width 0 height 10
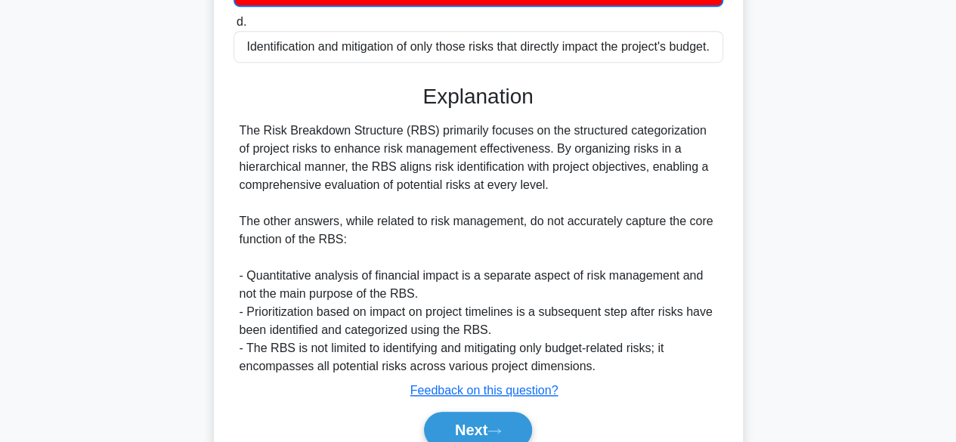
scroll to position [554, 0]
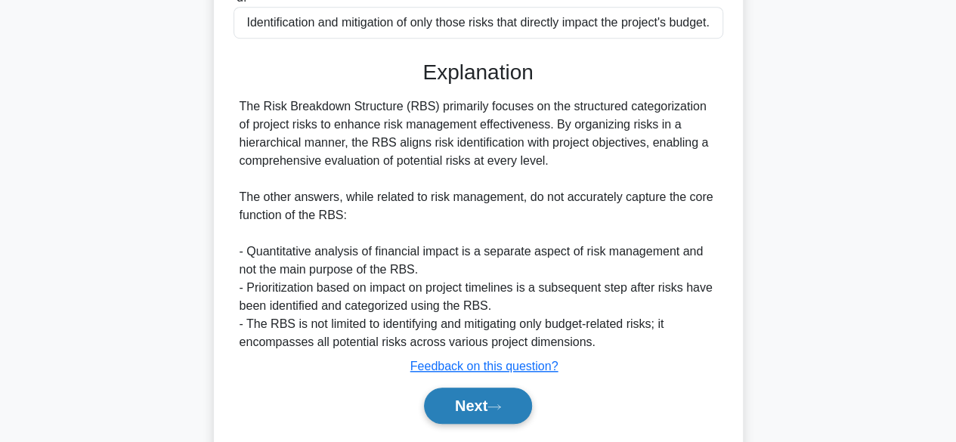
click at [491, 395] on button "Next" at bounding box center [478, 406] width 108 height 36
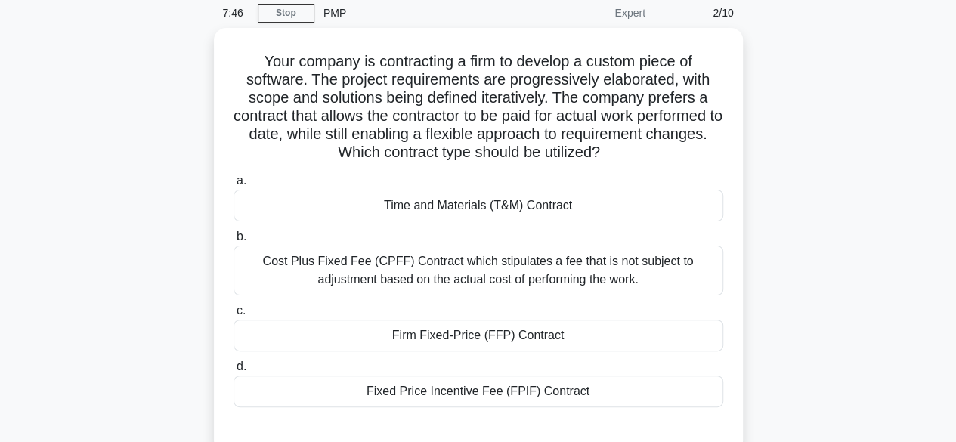
scroll to position [91, 0]
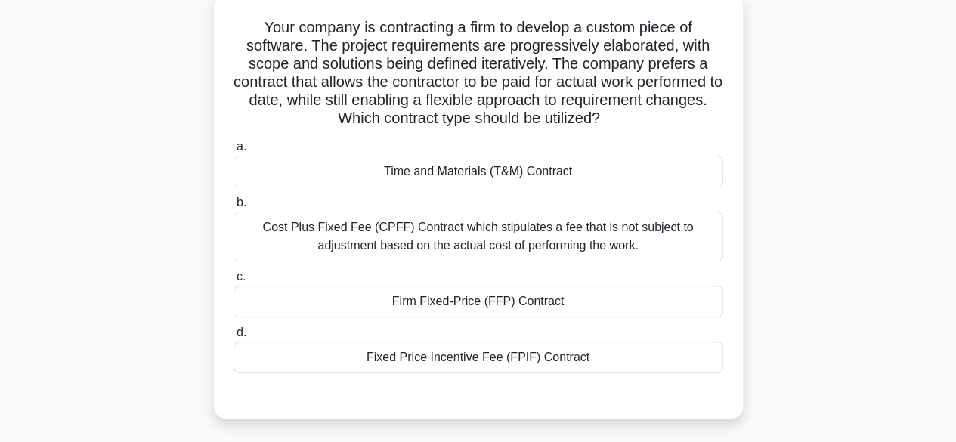
click at [508, 361] on div "Fixed Price Incentive Fee (FPIF) Contract" at bounding box center [479, 358] width 490 height 32
click at [234, 338] on input "d. Fixed Price Incentive Fee (FPIF) Contract" at bounding box center [234, 333] width 0 height 10
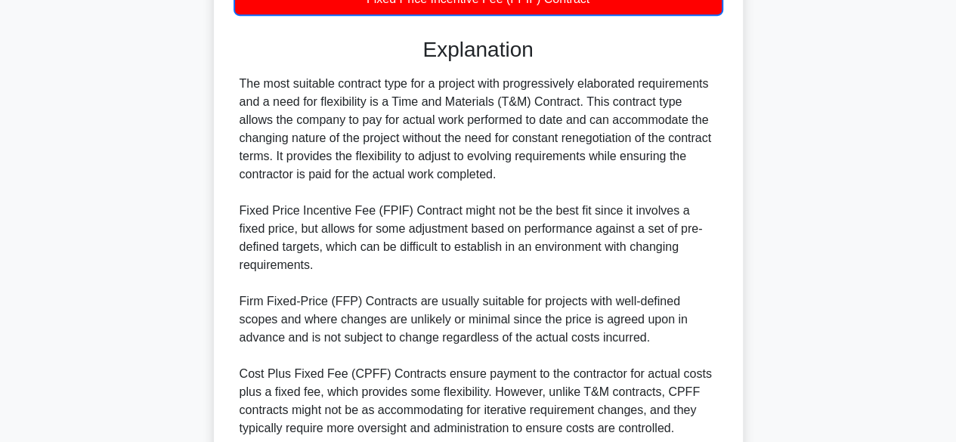
scroll to position [562, 0]
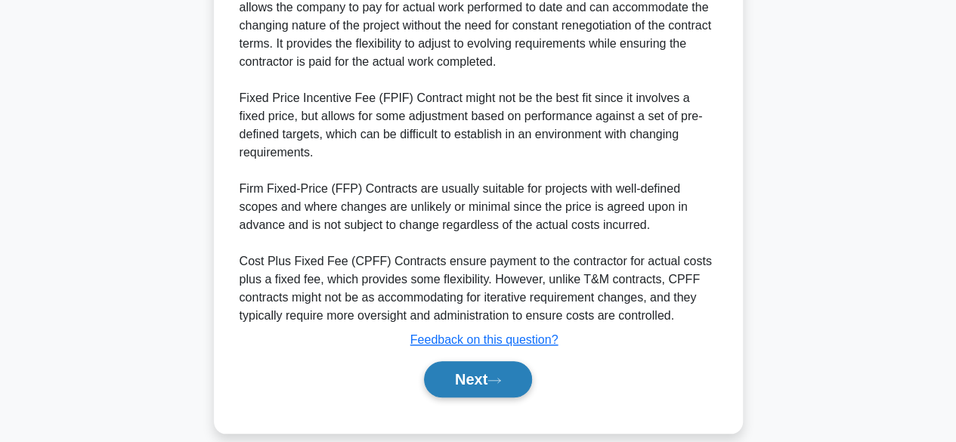
click at [466, 370] on button "Next" at bounding box center [478, 379] width 108 height 36
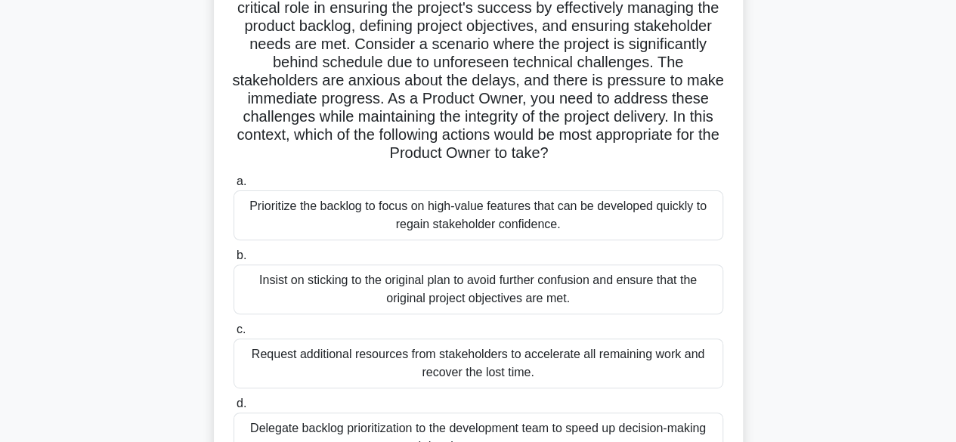
scroll to position [72, 0]
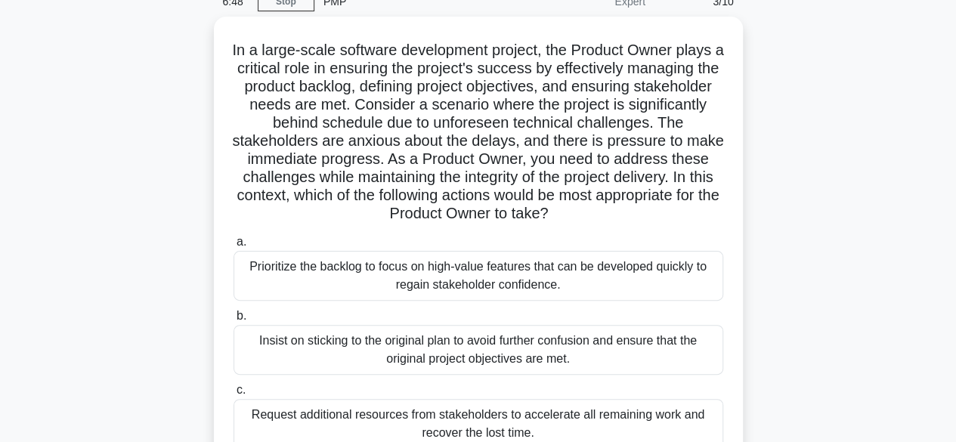
click at [907, 268] on div "In a large-scale software development project, the Product Owner plays a critic…" at bounding box center [479, 302] width 862 height 570
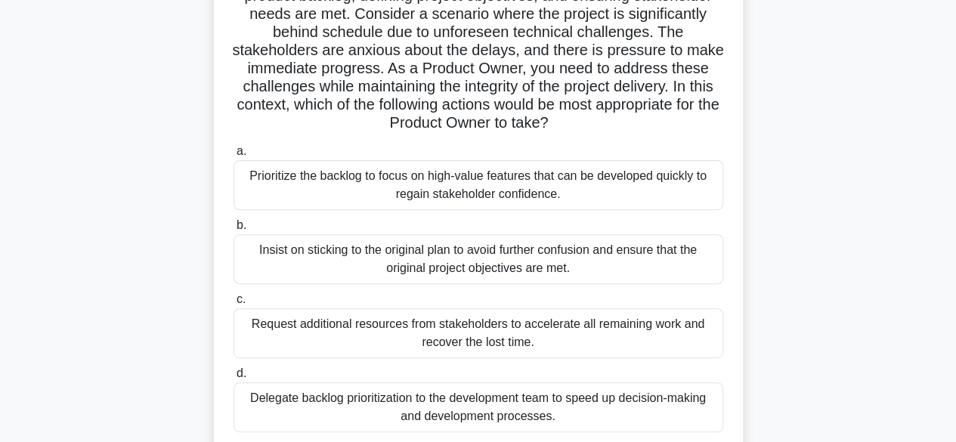
scroll to position [193, 0]
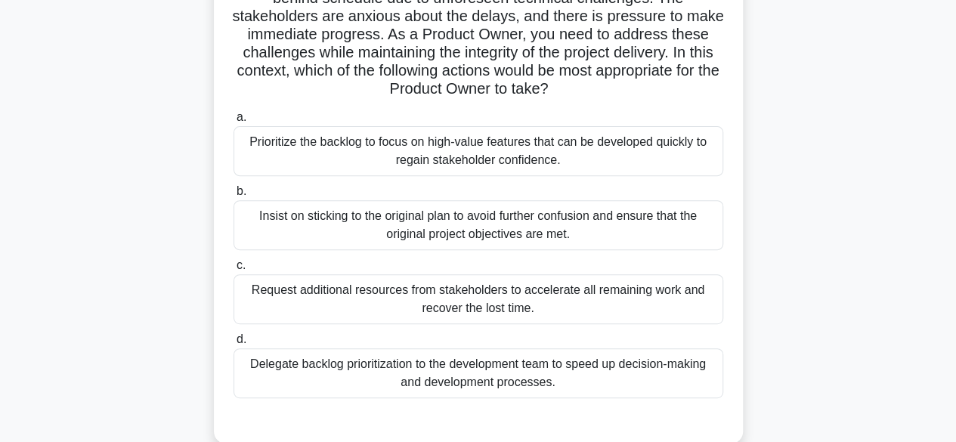
click at [534, 160] on div "Prioritize the backlog to focus on high-value features that can be developed qu…" at bounding box center [479, 151] width 490 height 50
click at [234, 122] on input "a. Prioritize the backlog to focus on high-value features that can be developed…" at bounding box center [234, 118] width 0 height 10
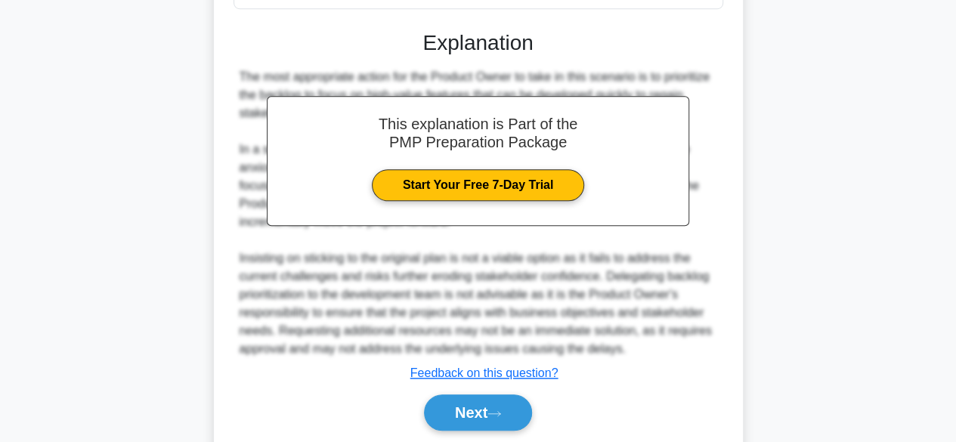
scroll to position [633, 0]
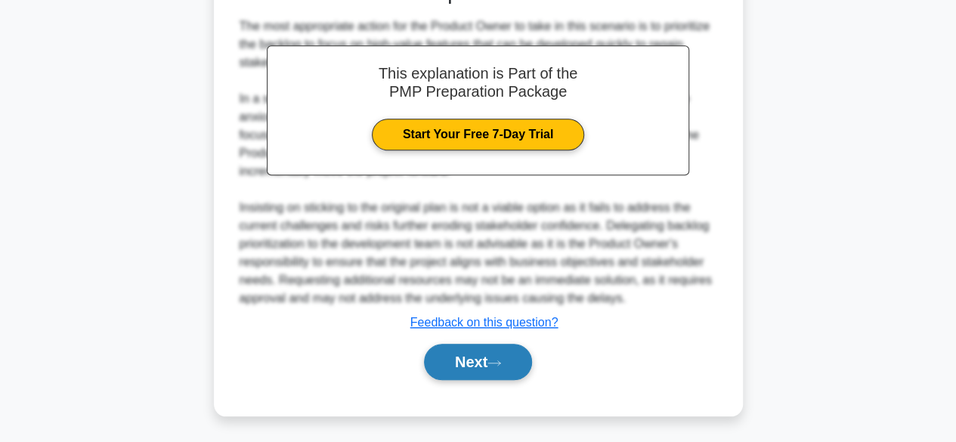
click at [461, 361] on button "Next" at bounding box center [478, 362] width 108 height 36
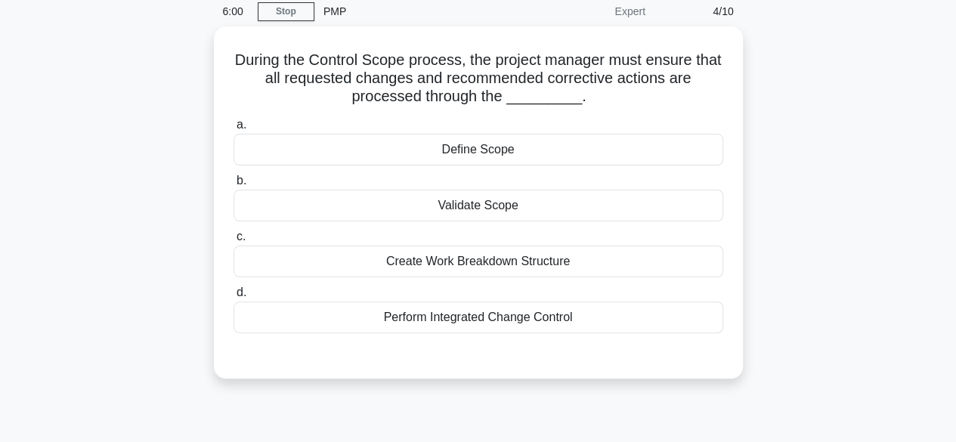
scroll to position [32, 0]
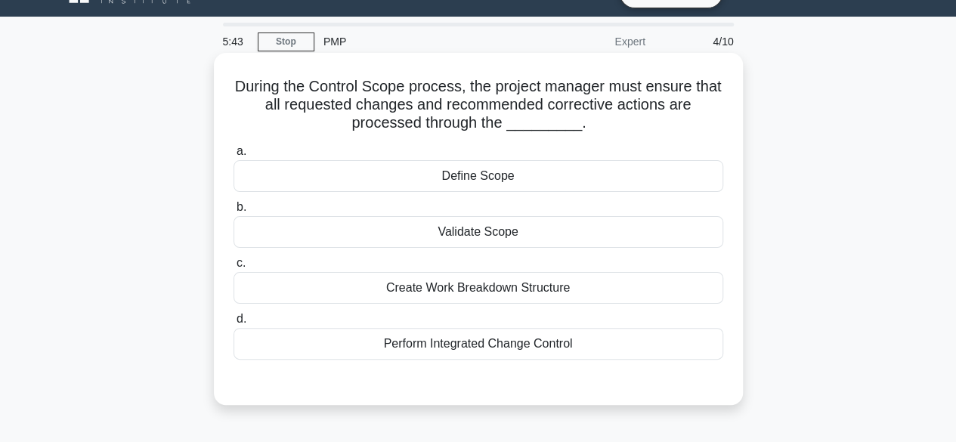
click at [531, 231] on div "Validate Scope" at bounding box center [479, 232] width 490 height 32
click at [234, 212] on input "b. Validate Scope" at bounding box center [234, 208] width 0 height 10
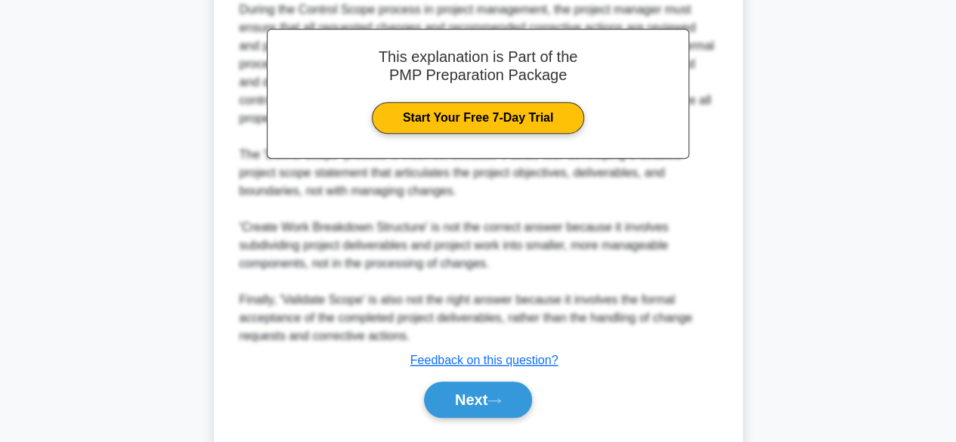
scroll to position [490, 0]
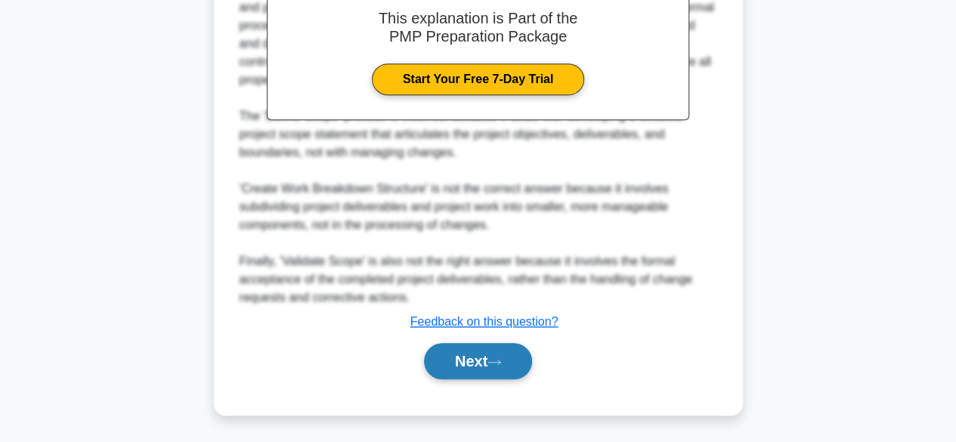
click at [455, 365] on button "Next" at bounding box center [478, 361] width 108 height 36
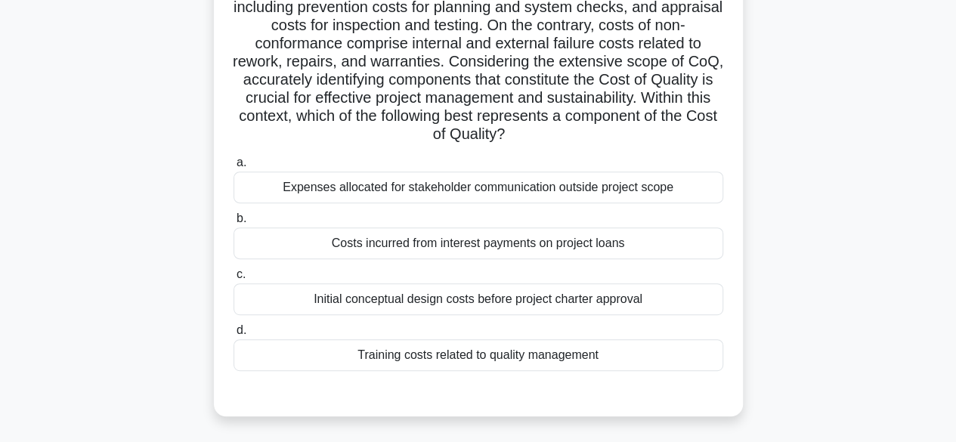
scroll to position [233, 0]
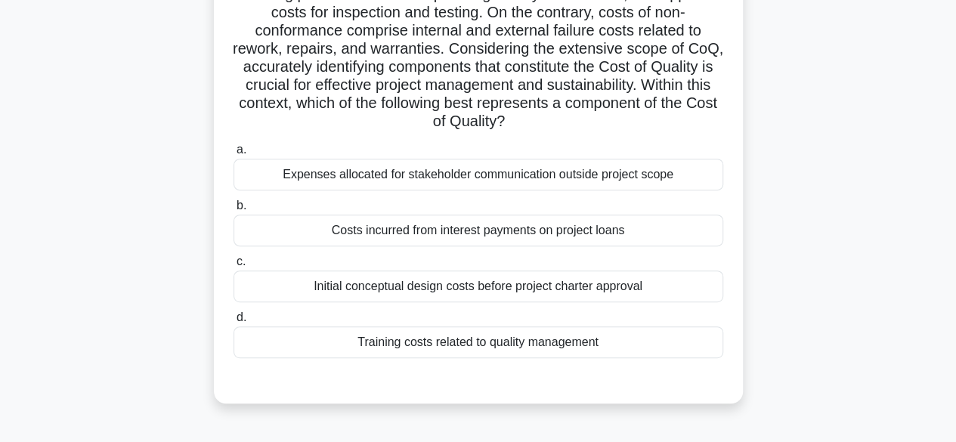
click at [543, 347] on div "Training costs related to quality management" at bounding box center [479, 343] width 490 height 32
click at [234, 323] on input "d. Training costs related to quality management" at bounding box center [234, 318] width 0 height 10
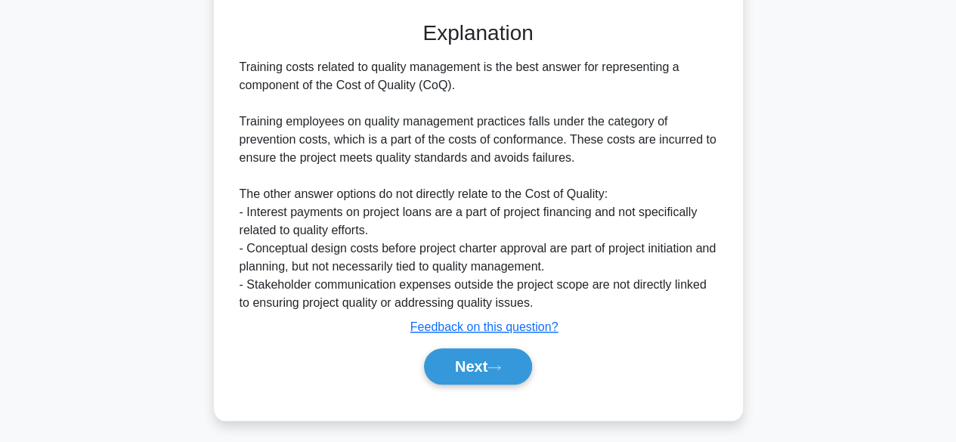
scroll to position [596, 0]
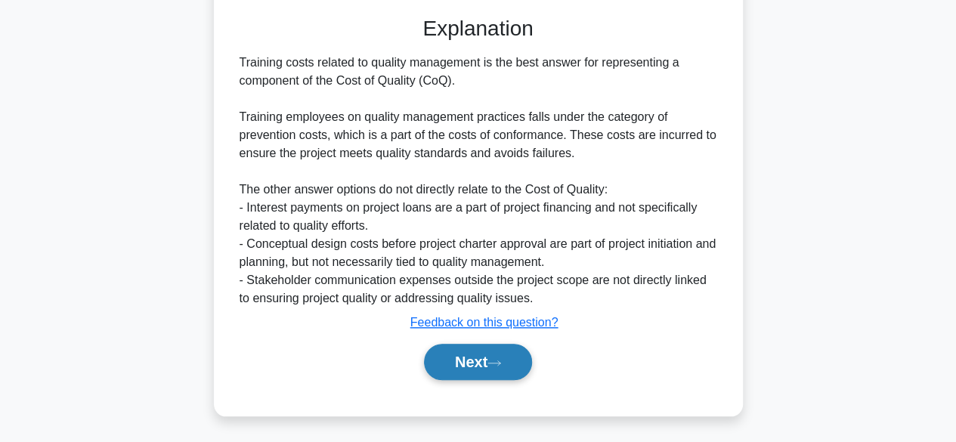
click at [481, 358] on button "Next" at bounding box center [478, 362] width 108 height 36
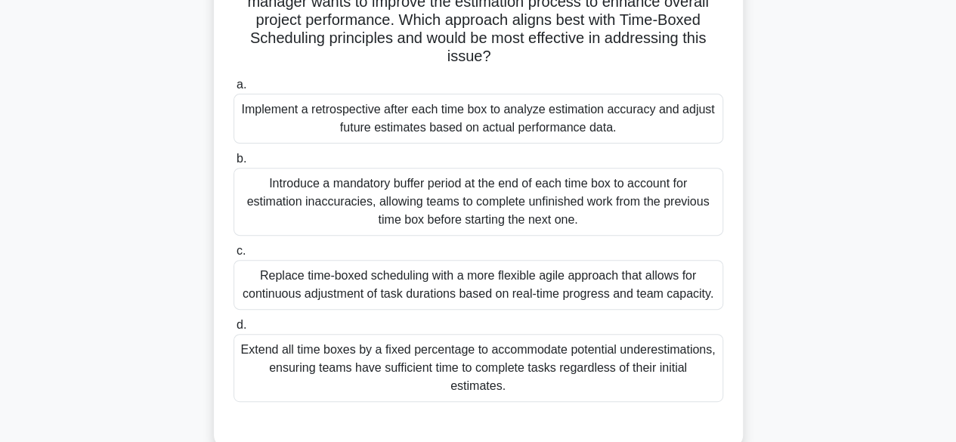
scroll to position [223, 0]
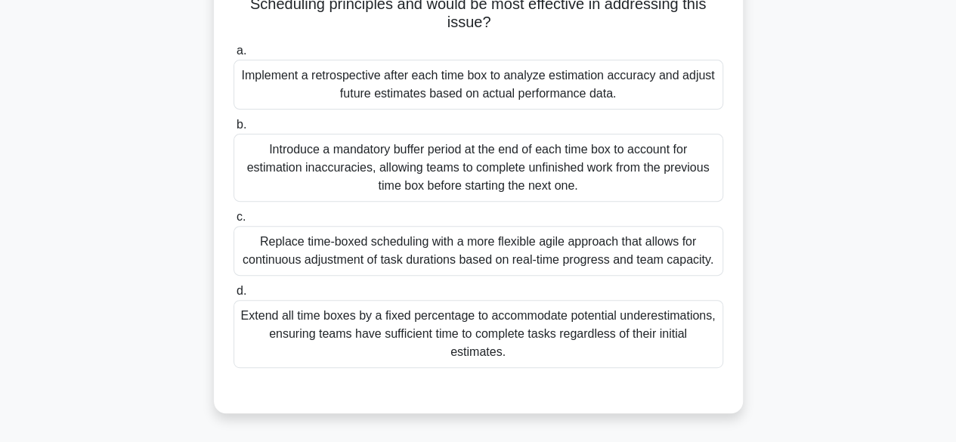
click at [587, 88] on div "Implement a retrospective after each time box to analyze estimation accuracy an…" at bounding box center [479, 85] width 490 height 50
click at [234, 56] on input "a. Implement a retrospective after each time box to analyze estimation accuracy…" at bounding box center [234, 51] width 0 height 10
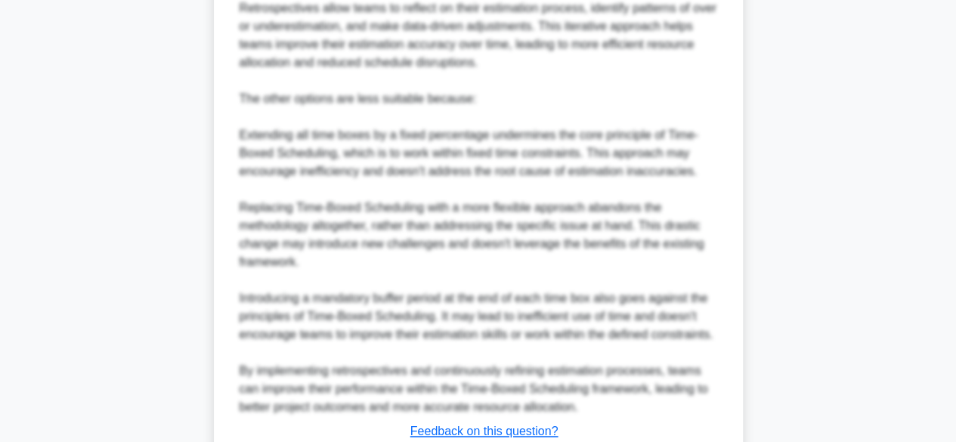
scroll to position [905, 0]
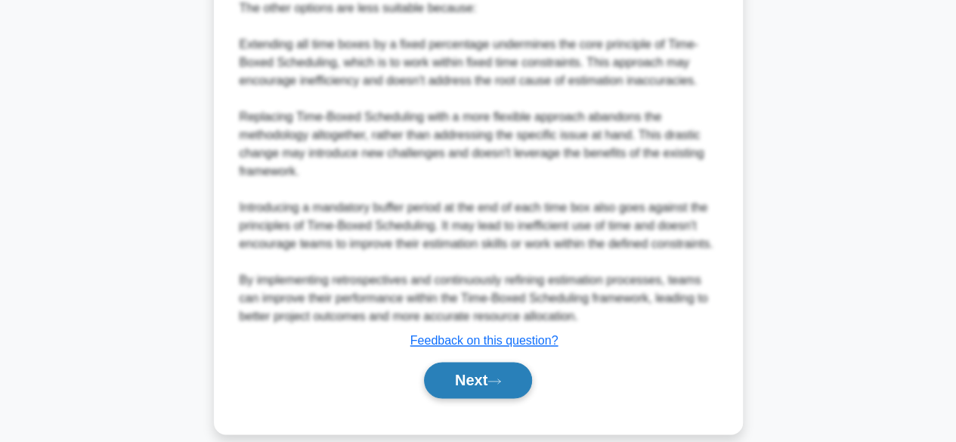
click at [470, 365] on button "Next" at bounding box center [478, 380] width 108 height 36
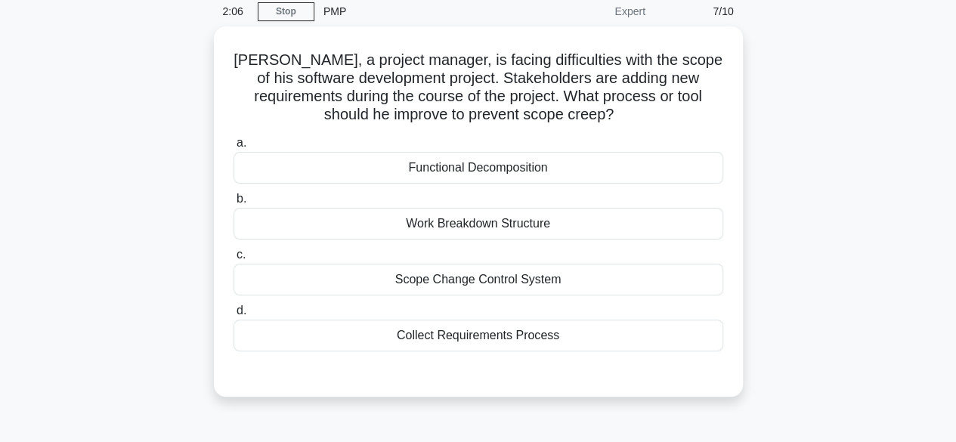
scroll to position [32, 0]
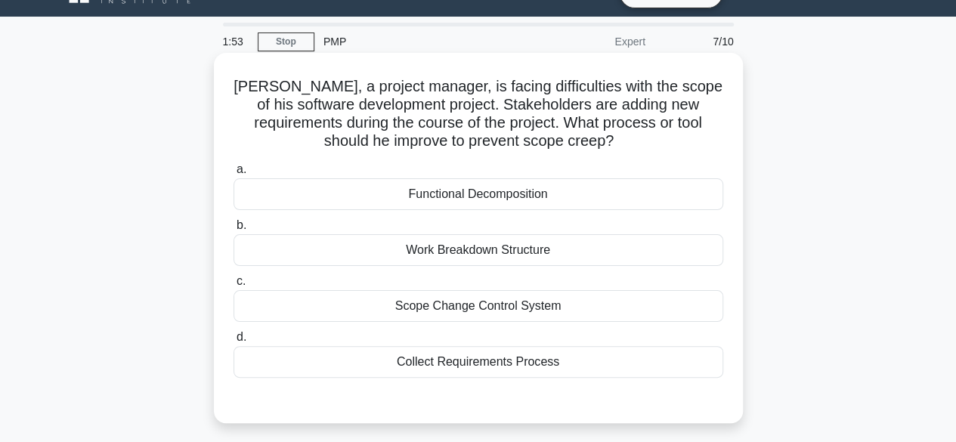
click at [486, 366] on div "Collect Requirements Process" at bounding box center [479, 362] width 490 height 32
click at [234, 342] on input "d. Collect Requirements Process" at bounding box center [234, 338] width 0 height 10
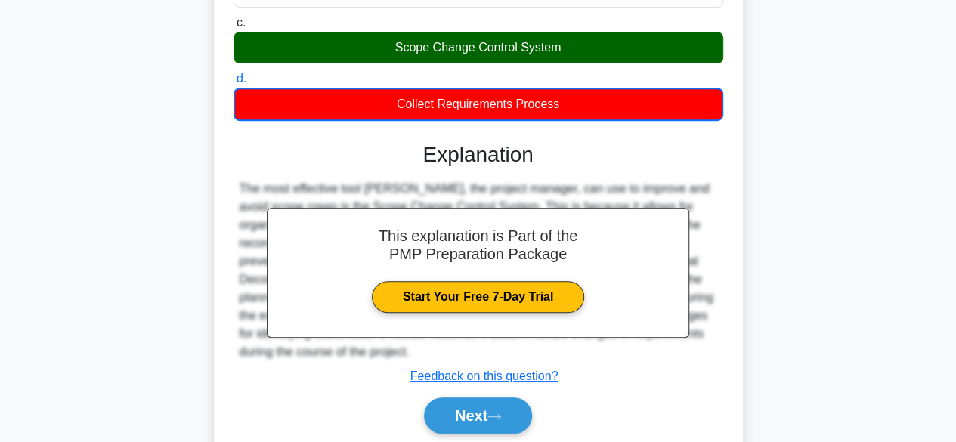
scroll to position [374, 0]
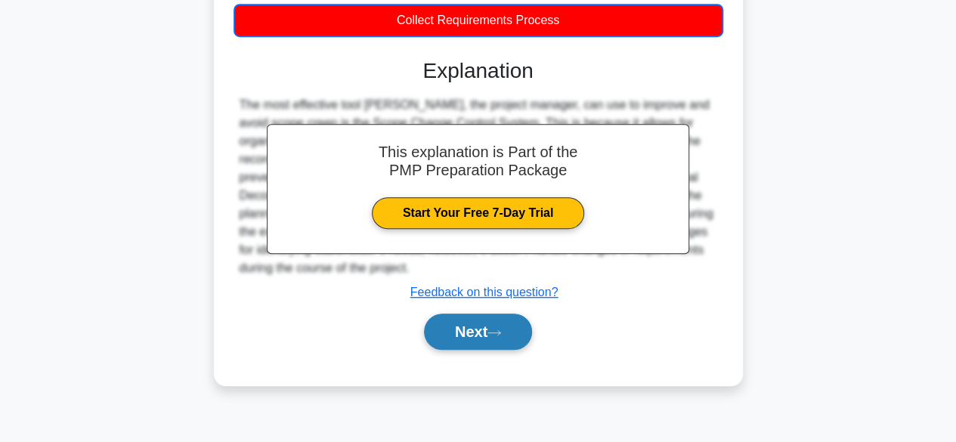
click at [463, 334] on button "Next" at bounding box center [478, 332] width 108 height 36
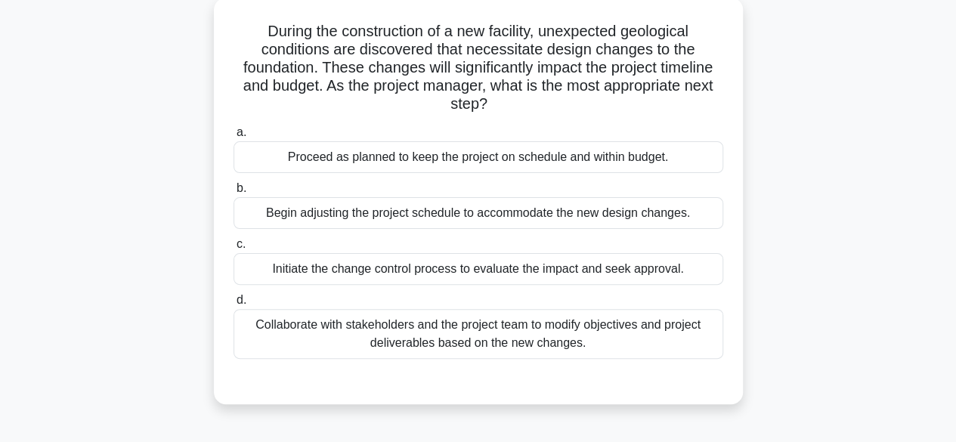
scroll to position [121, 0]
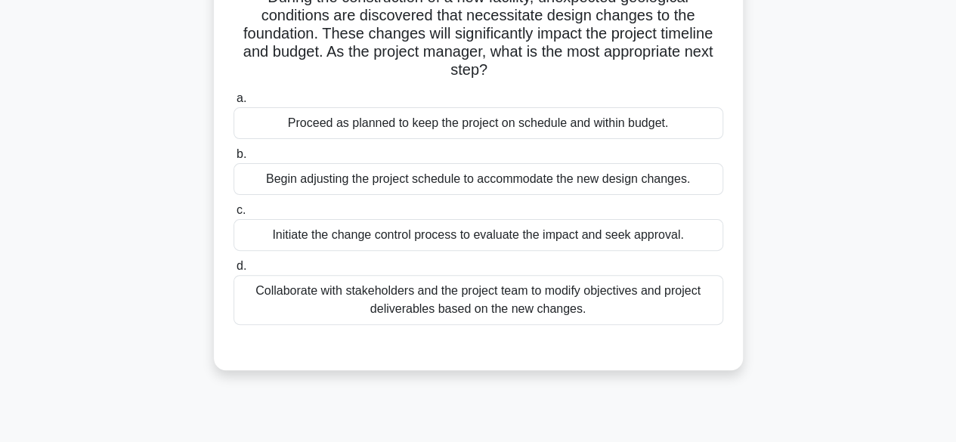
click at [556, 241] on div "Initiate the change control process to evaluate the impact and seek approval." at bounding box center [479, 235] width 490 height 32
click at [234, 215] on input "c. Initiate the change control process to evaluate the impact and seek approval." at bounding box center [234, 211] width 0 height 10
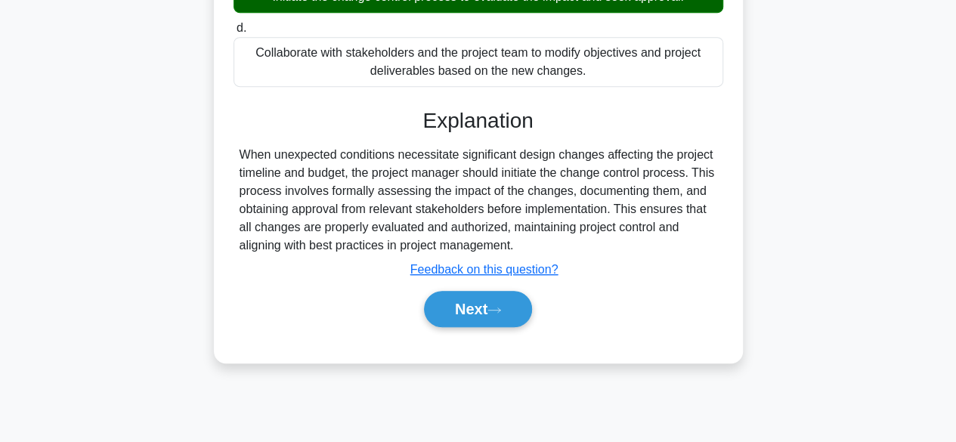
scroll to position [374, 0]
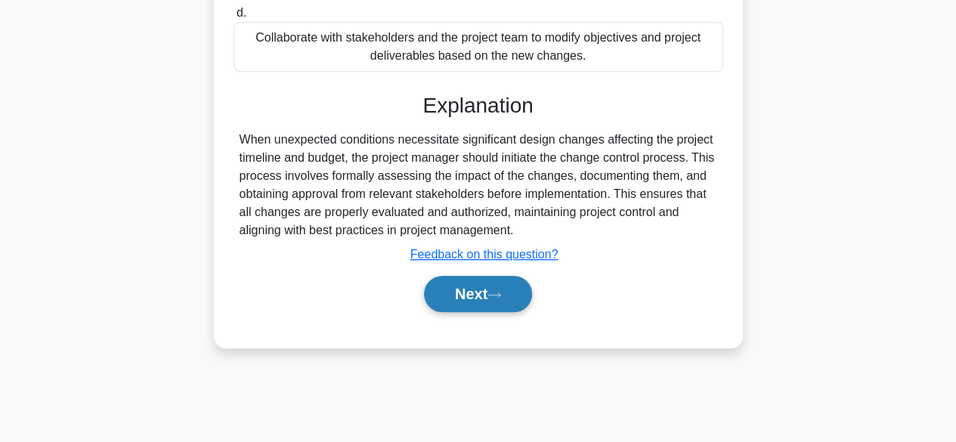
click at [455, 297] on button "Next" at bounding box center [478, 294] width 108 height 36
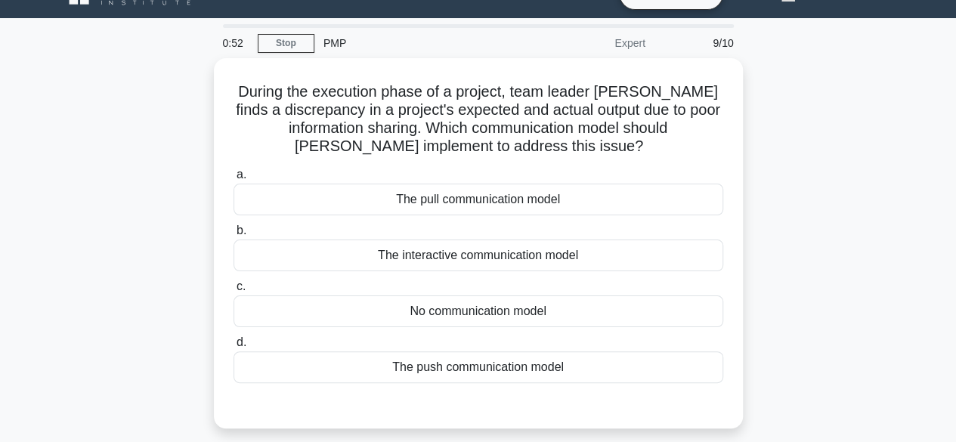
scroll to position [60, 0]
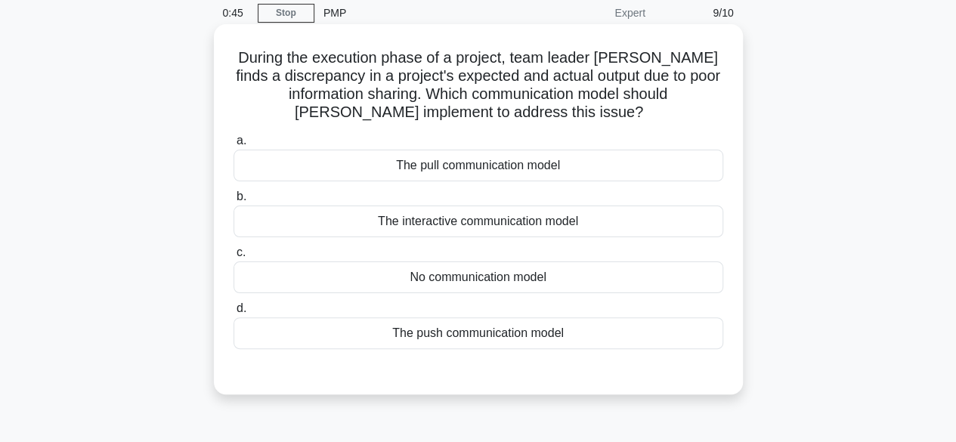
click at [491, 285] on div "No communication model" at bounding box center [479, 278] width 490 height 32
click at [234, 258] on input "c. No communication model" at bounding box center [234, 253] width 0 height 10
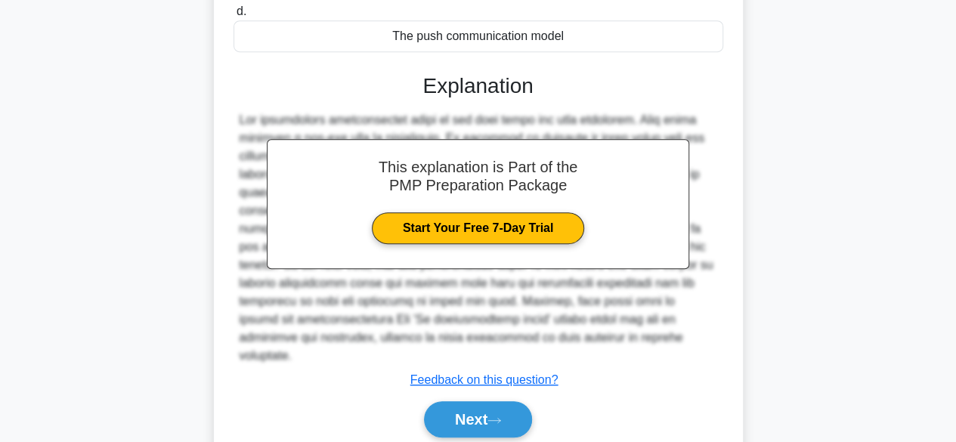
scroll to position [417, 0]
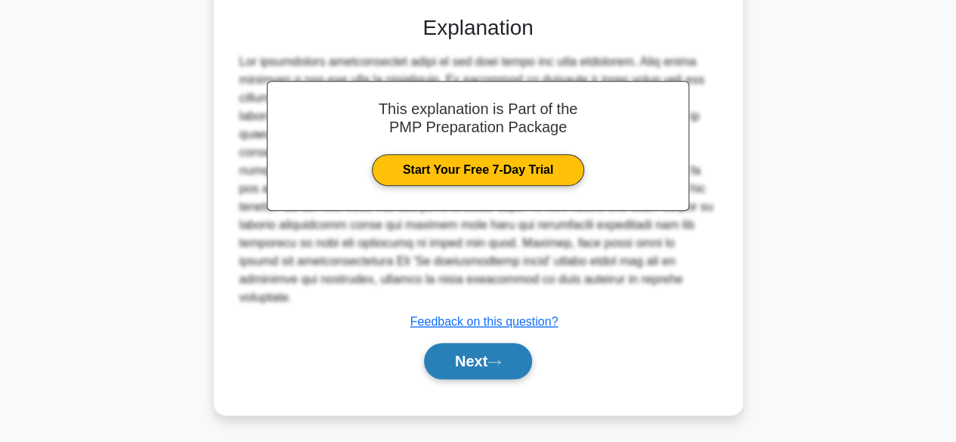
click at [479, 354] on button "Next" at bounding box center [478, 361] width 108 height 36
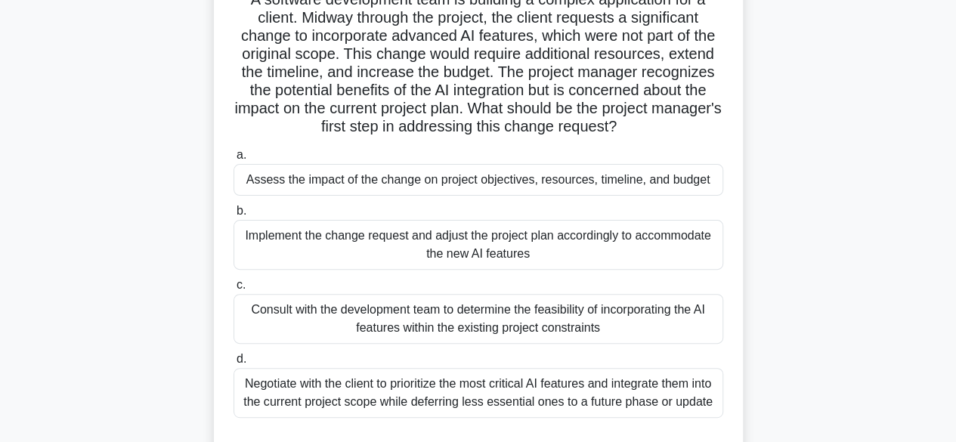
scroll to position [153, 0]
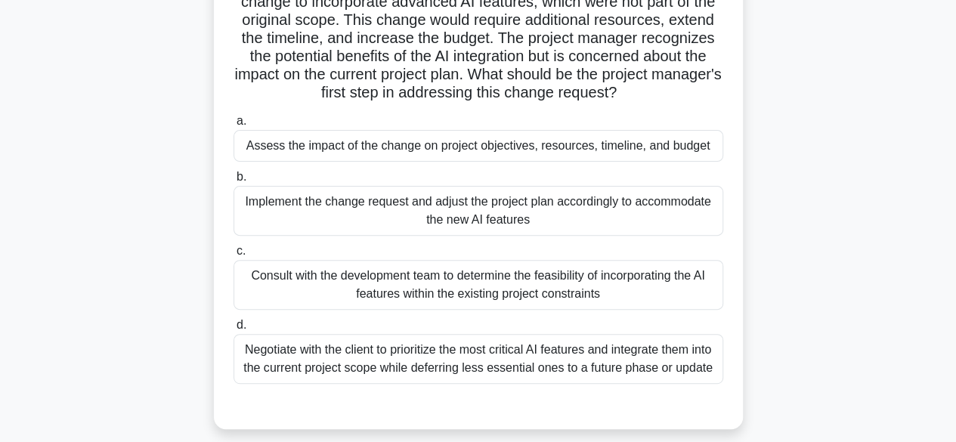
click at [481, 358] on div "Negotiate with the client to prioritize the most critical AI features and integ…" at bounding box center [479, 359] width 490 height 50
click at [234, 330] on input "d. Negotiate with the client to prioritize the most critical AI features and in…" at bounding box center [234, 325] width 0 height 10
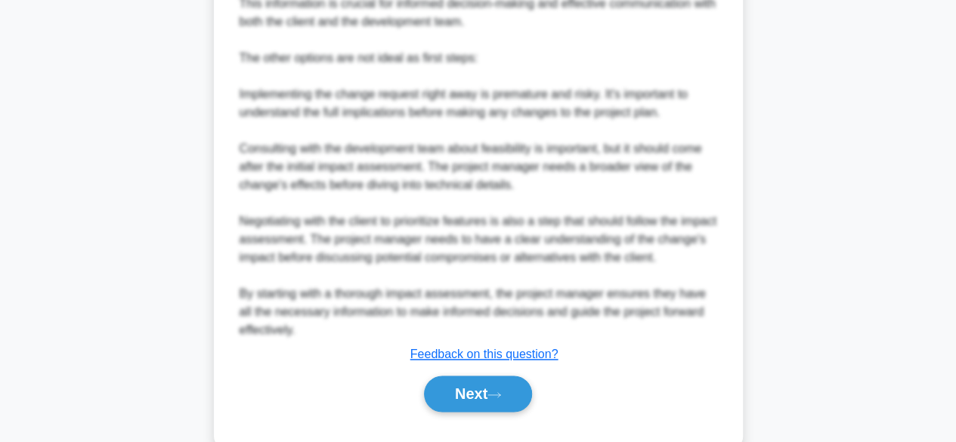
scroll to position [925, 0]
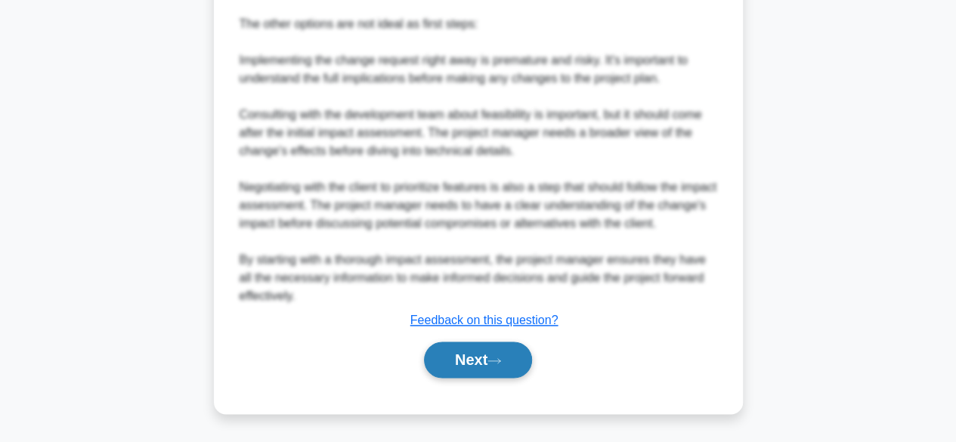
click at [468, 356] on button "Next" at bounding box center [478, 360] width 108 height 36
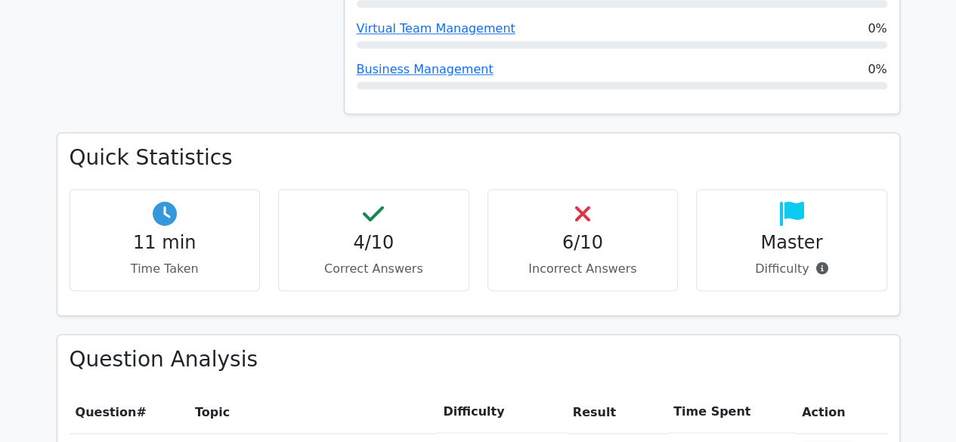
scroll to position [1058, 0]
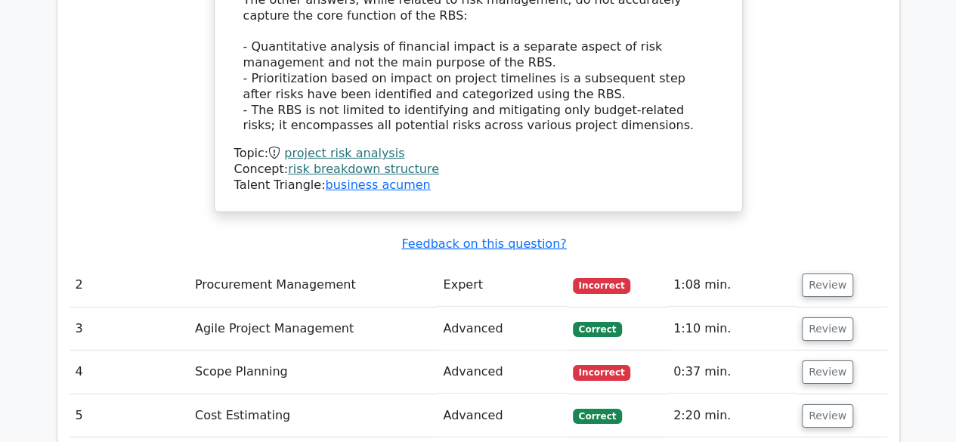
scroll to position [2228, 0]
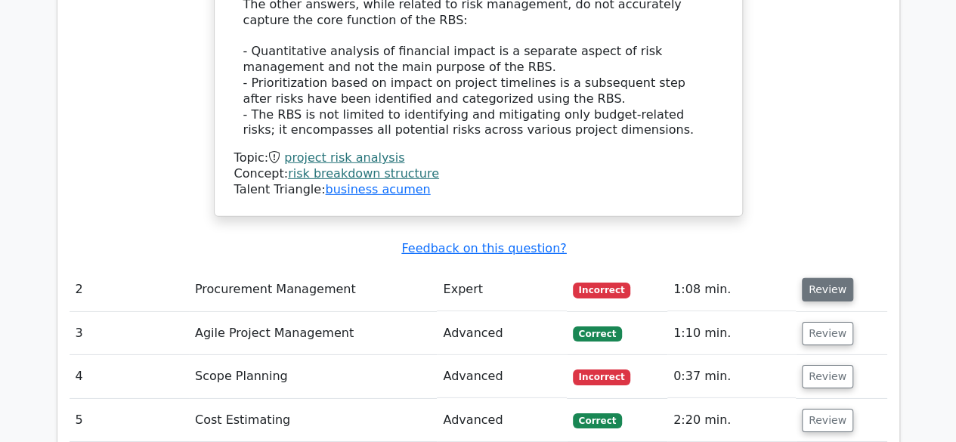
click at [822, 278] on button "Review" at bounding box center [827, 289] width 51 height 23
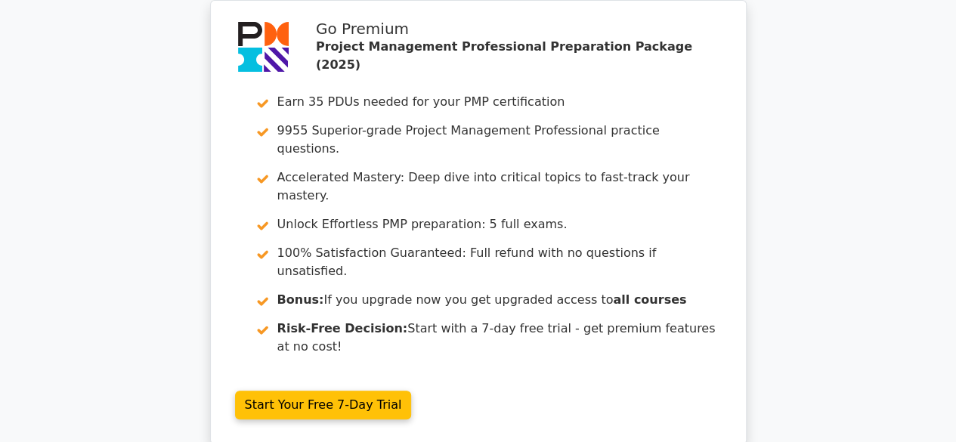
scroll to position [0, 0]
